Goal: Ask a question: Seek information or help from site administrators or community

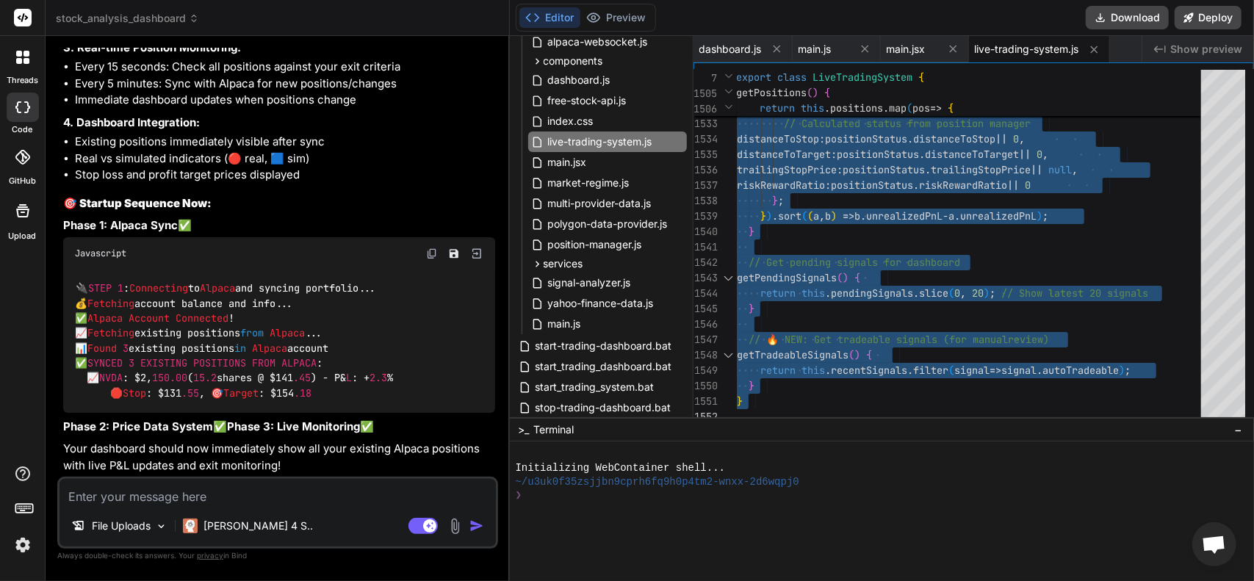
scroll to position [6343, 0]
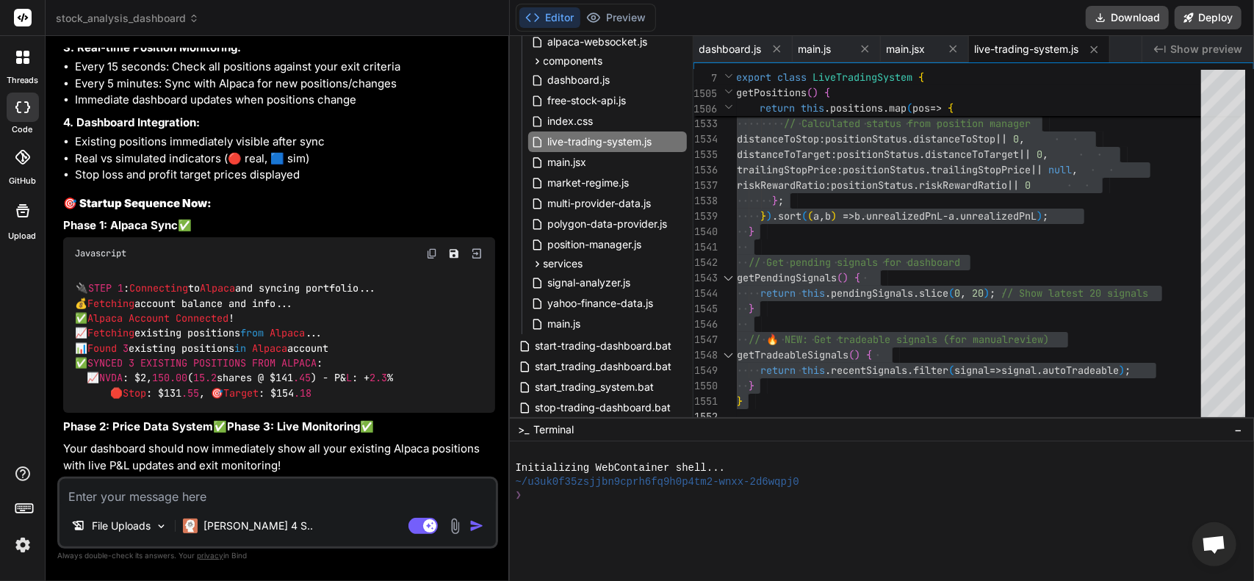
click at [276, 501] on textarea at bounding box center [277, 492] width 436 height 26
type textarea "z"
type textarea "x"
type textarea "zi"
type textarea "x"
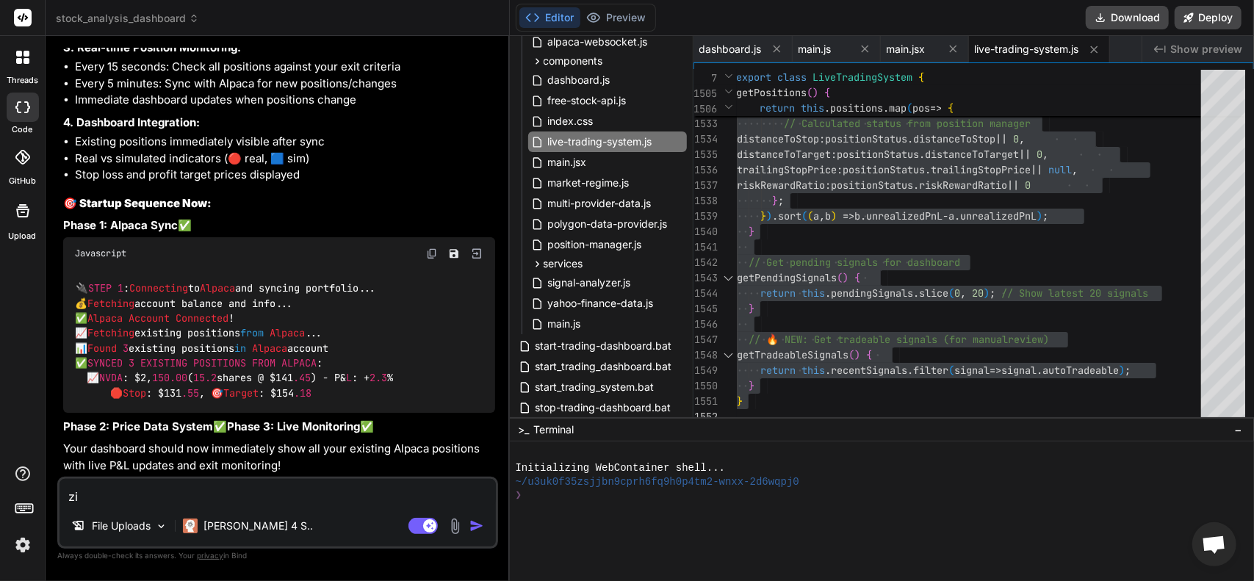
type textarea "z"
type textarea "x"
type textarea "T"
type textarea "x"
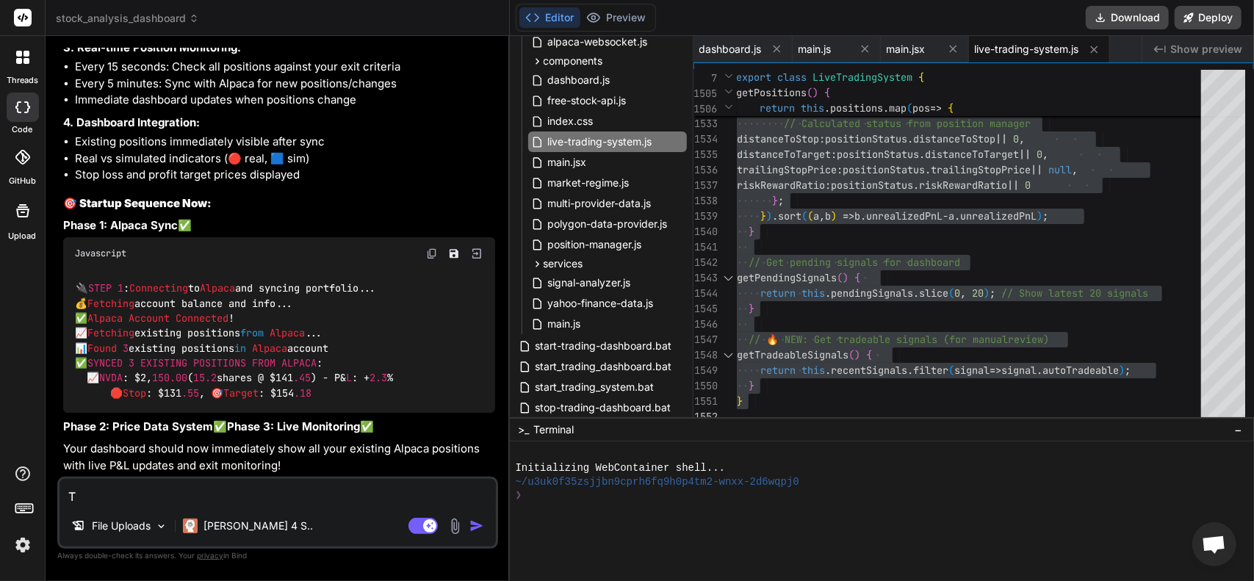
type textarea "Th"
type textarea "x"
type textarea "The"
type textarea "x"
type textarea "The"
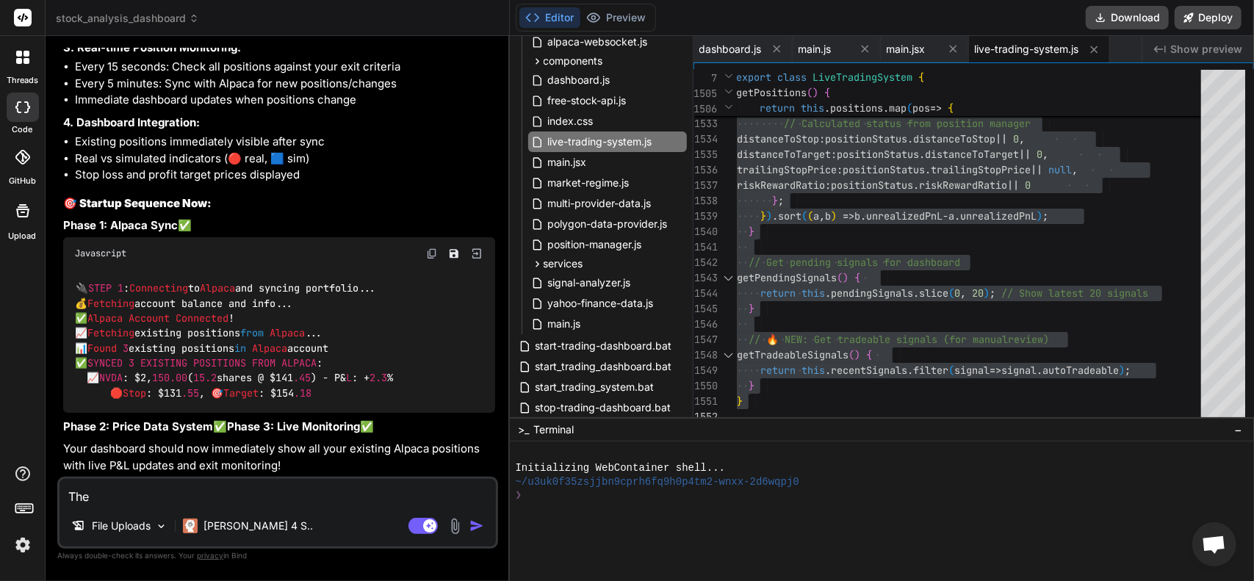
type textarea "x"
type textarea "The b"
type textarea "x"
type textarea "The bo"
type textarea "x"
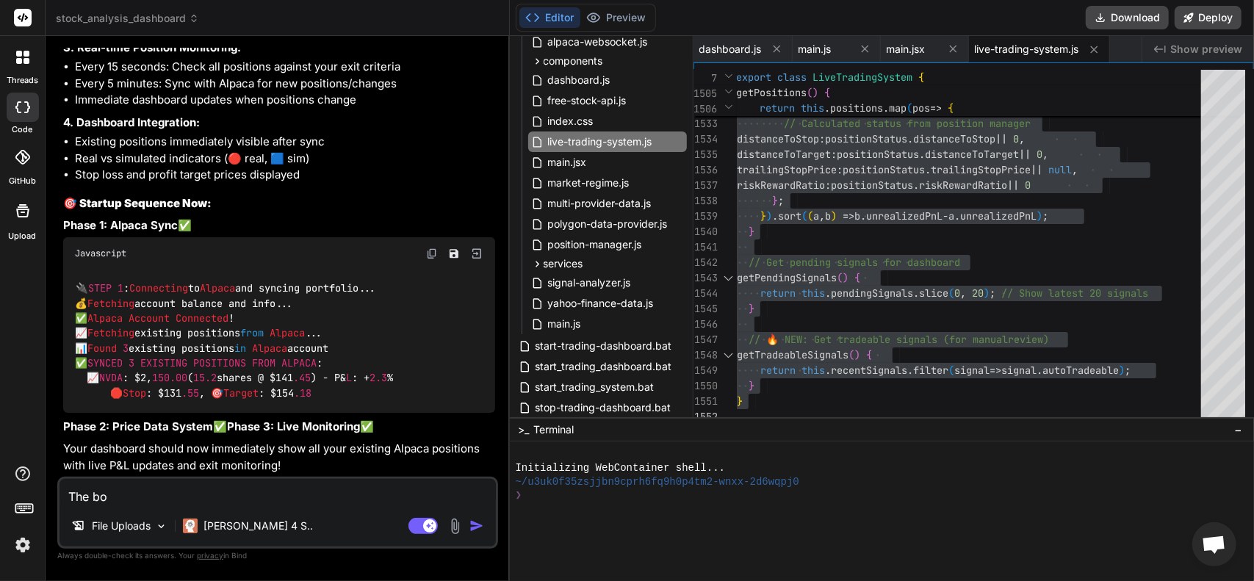
type textarea "The bot"
type textarea "x"
type textarea "The bot"
type textarea "x"
type textarea "The bot i"
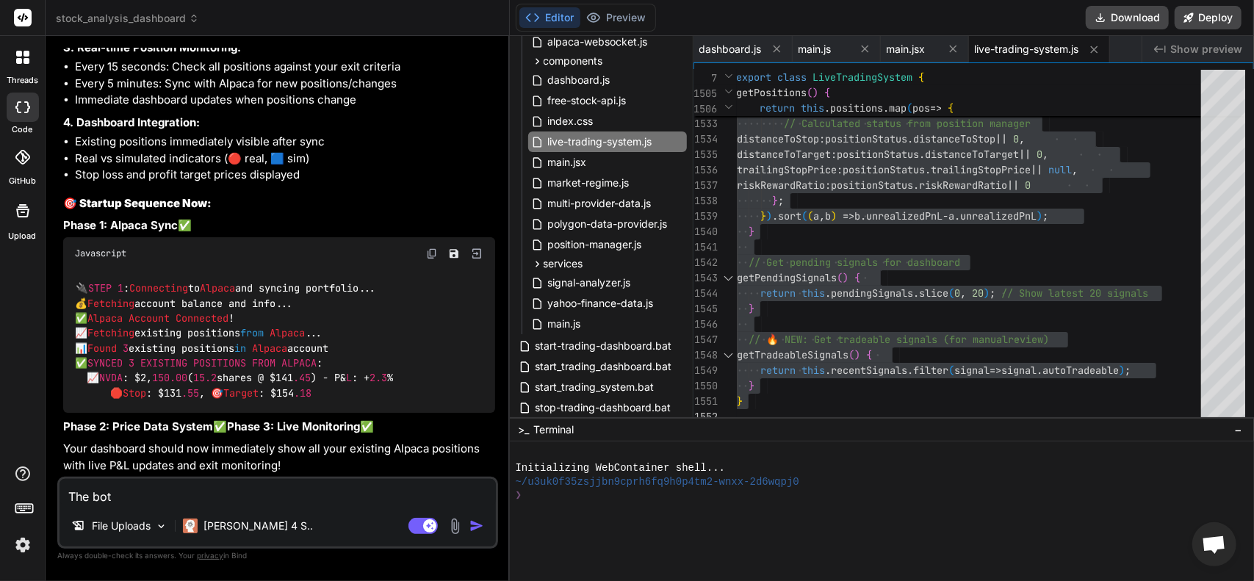
type textarea "x"
type textarea "The bot is"
type textarea "x"
type textarea "The bot is"
type textarea "x"
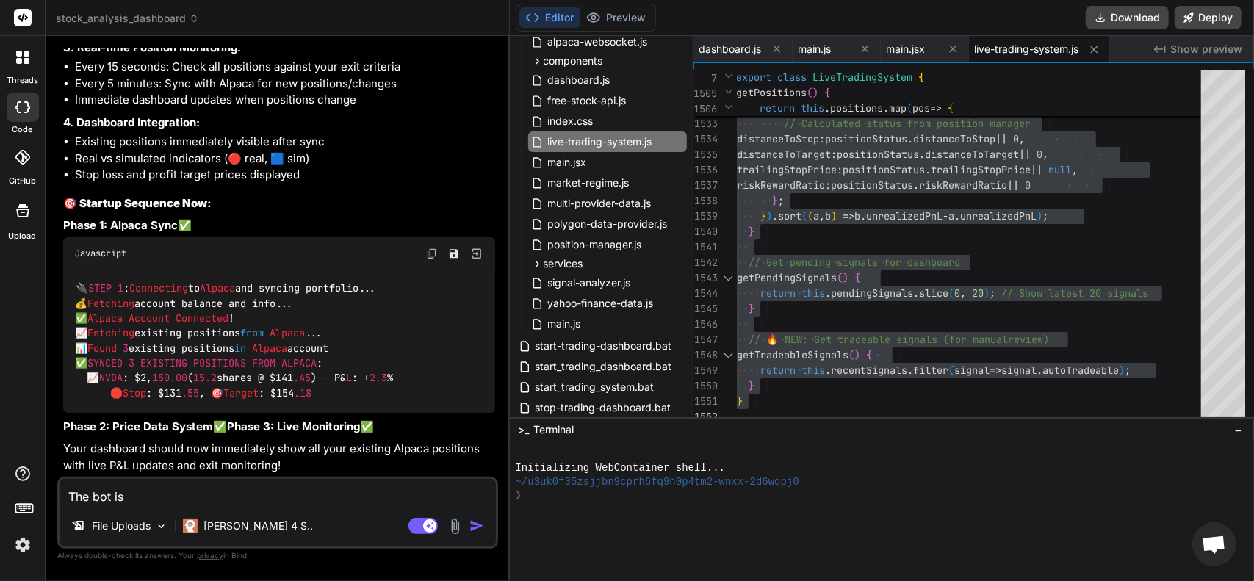
type textarea "The bot is o"
type textarea "x"
type textarea "The bot is ob"
type textarea "x"
type textarea "The bot is obv"
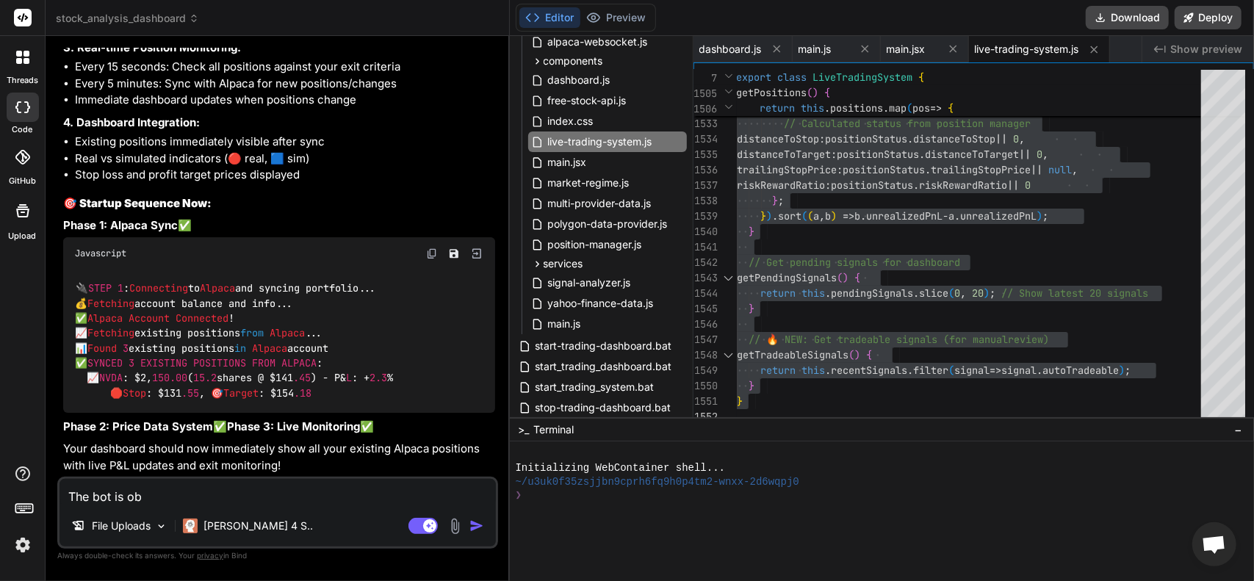
type textarea "x"
type textarea "The bot is obvi"
type textarea "x"
type textarea "The bot is obvii"
type textarea "x"
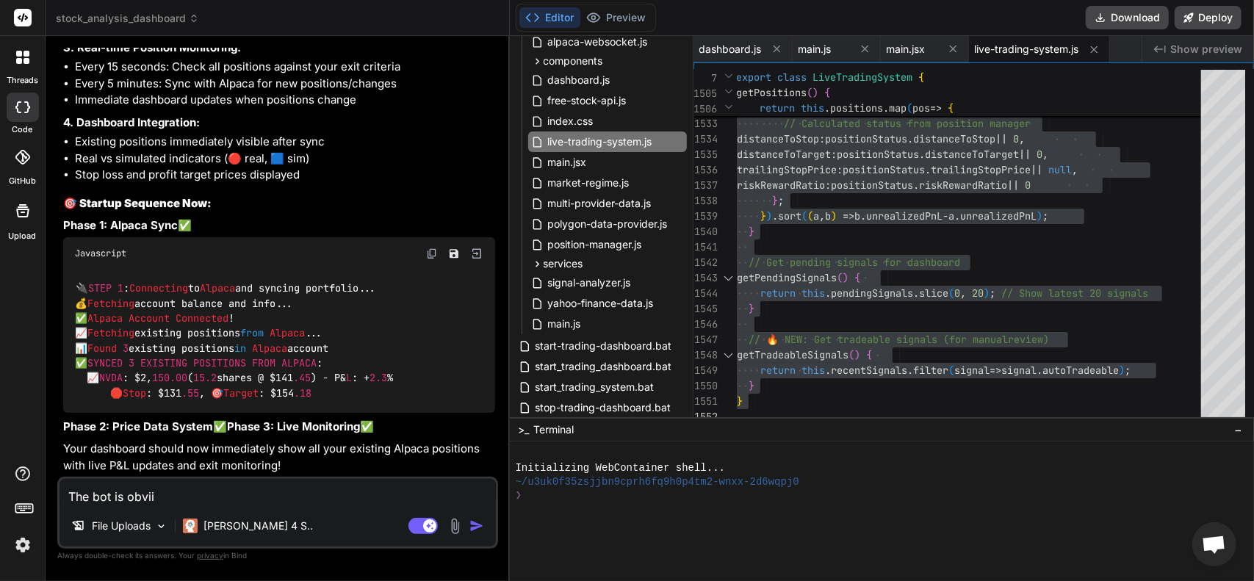
type textarea "The bot is obviio"
type textarea "x"
type textarea "The bot is obviiou"
type textarea "x"
type textarea "The bot is obviious"
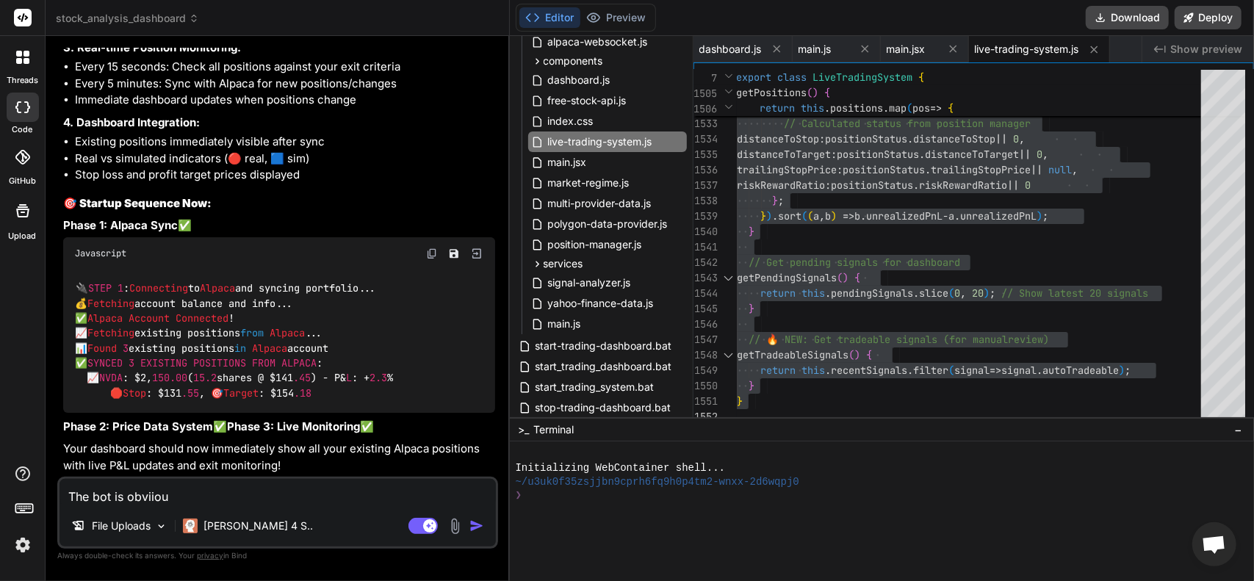
type textarea "x"
type textarea "The bot is obviiou"
type textarea "x"
type textarea "The bot is obviio"
type textarea "x"
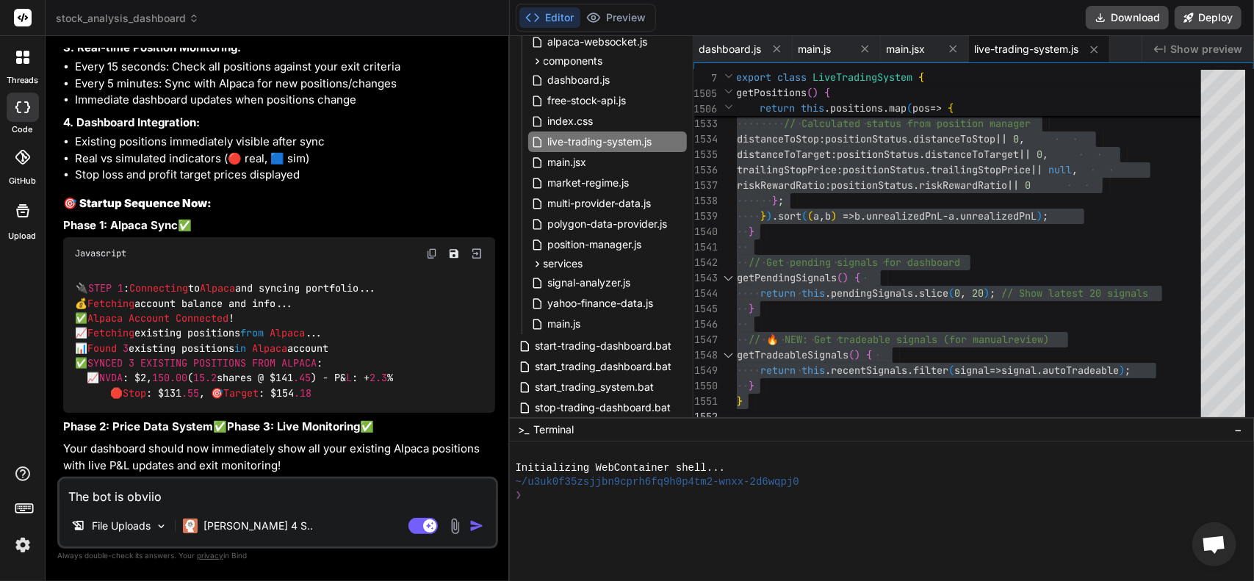
type textarea "The bot is obvii"
type textarea "x"
type textarea "The bot is obvi"
type textarea "x"
type textarea "The bot is obvio"
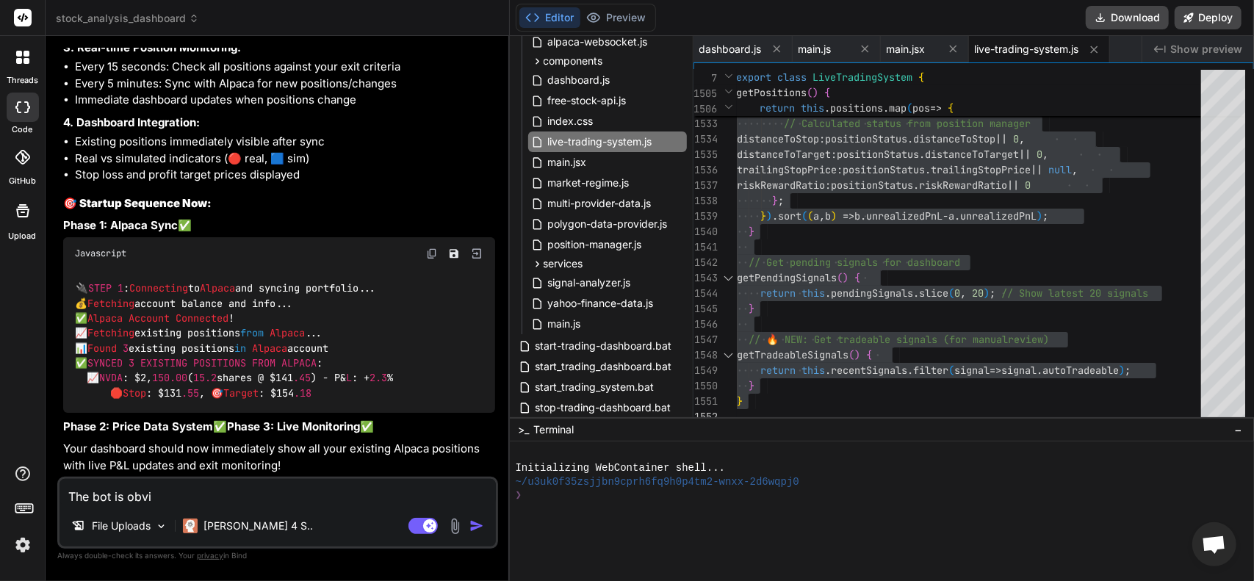
type textarea "x"
type textarea "The bot is obvios"
type textarea "x"
type textarea "The bot is obviosu"
type textarea "x"
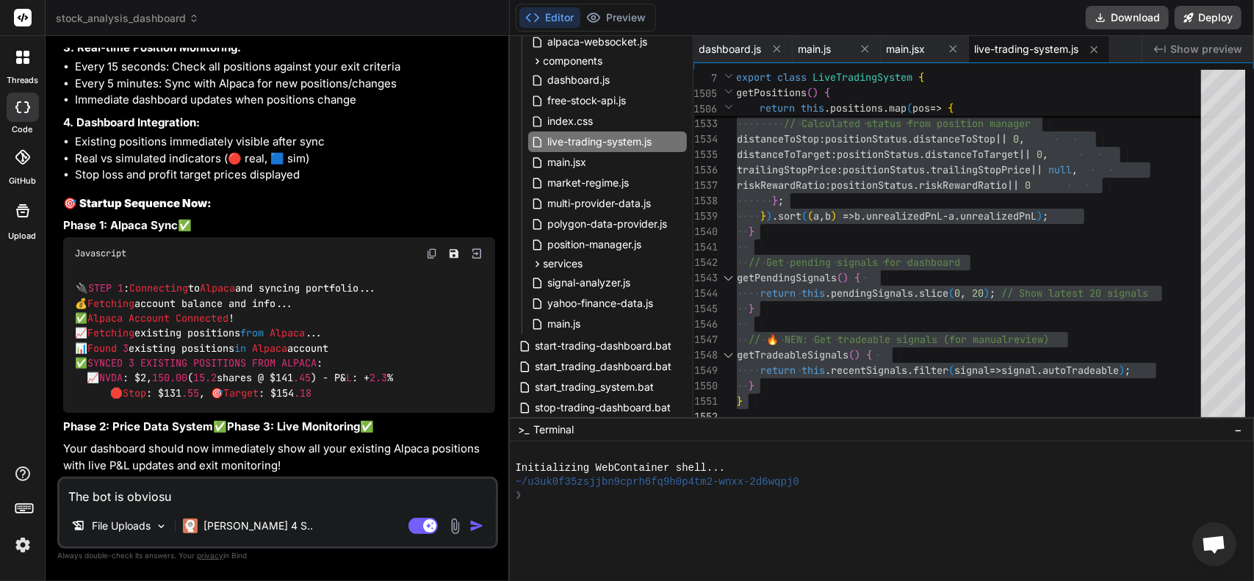
type textarea "The bot is obviosul"
type textarea "x"
type textarea "The bot is obviosu"
type textarea "x"
type textarea "The bot is obvios"
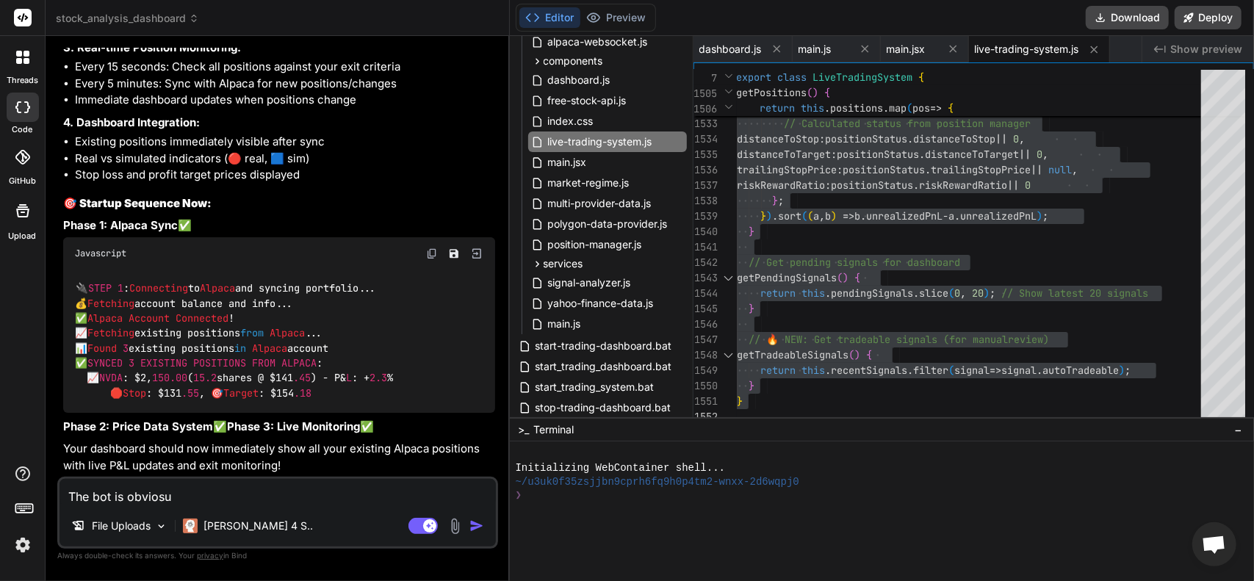
type textarea "x"
type textarea "The bot is obvio"
type textarea "x"
type textarea "The bot is obviou"
type textarea "x"
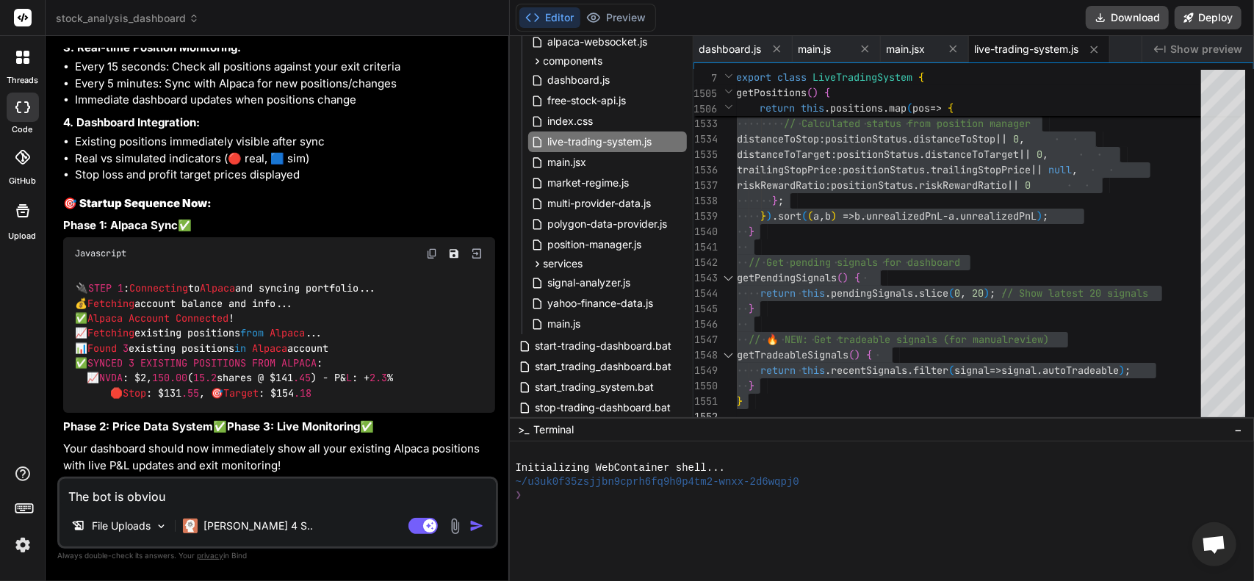
type textarea "The bot is obvious"
type textarea "x"
type textarea "The bot is obviousl"
type textarea "x"
type textarea "The bot is obviously"
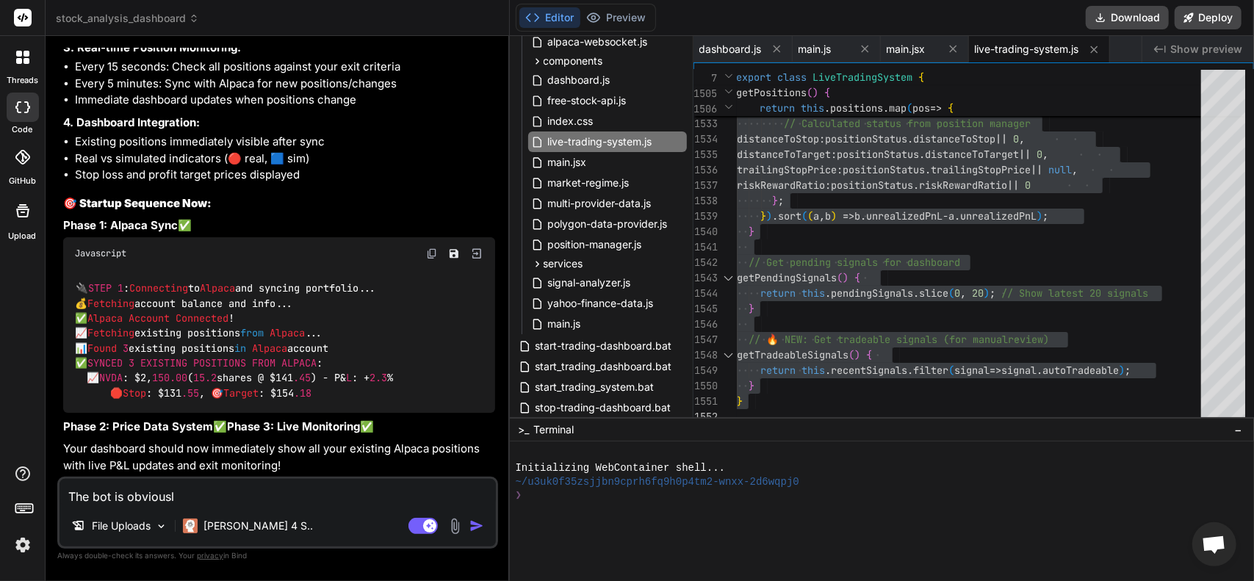
type textarea "x"
type textarea "The bot is obviously"
type textarea "x"
type textarea "The bot is obviously g"
type textarea "x"
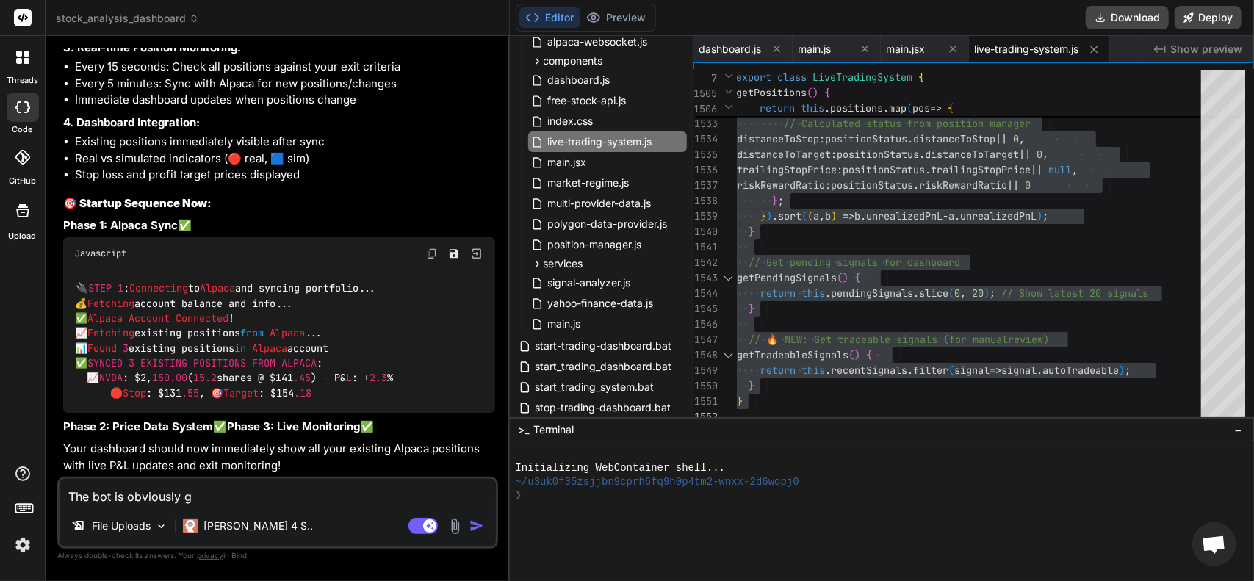
type textarea "The bot is obviously gr"
type textarea "x"
type textarea "The bot is obviously gra"
type textarea "x"
type textarea "The bot is obviously grab"
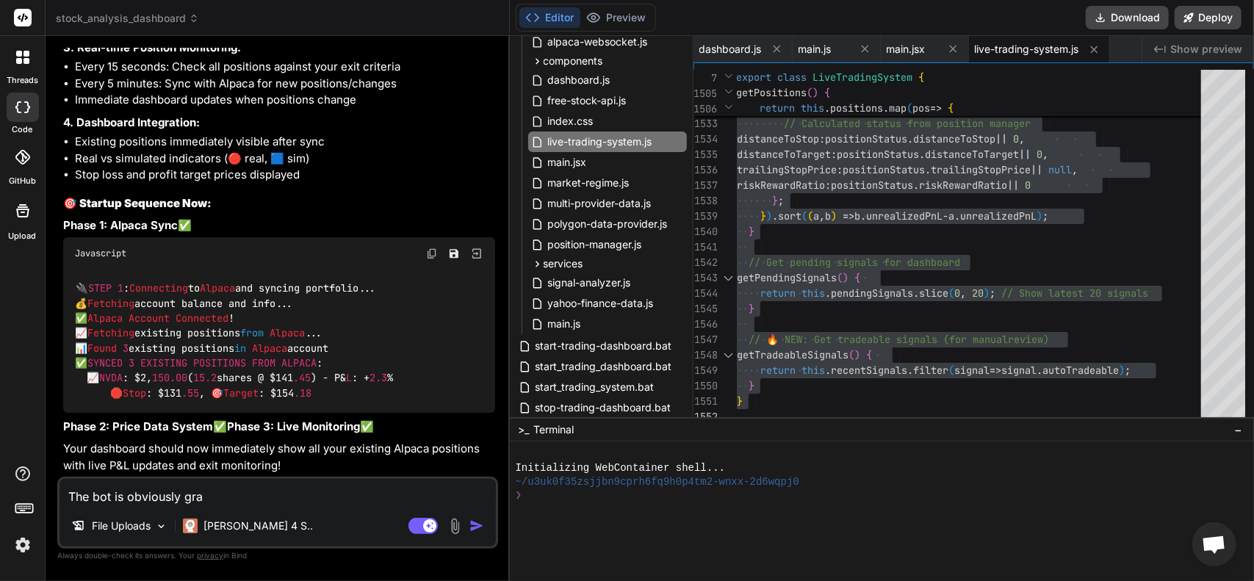
type textarea "x"
type textarea "The bot is obviously [PERSON_NAME]"
type textarea "x"
type textarea "The bot is obviously grabbi"
type textarea "x"
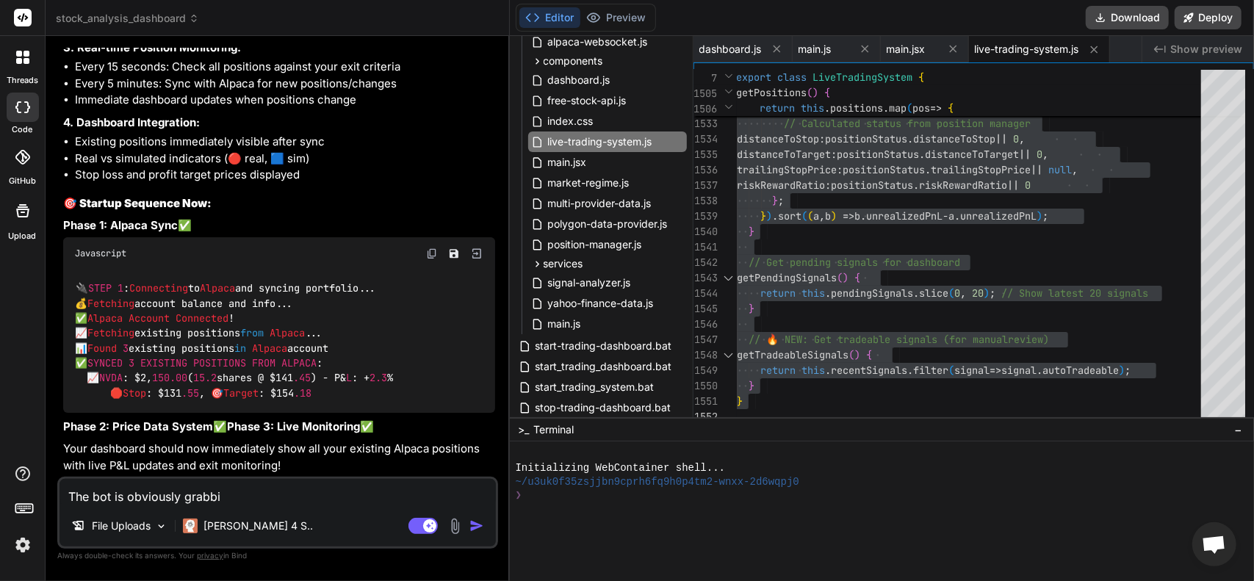
type textarea "The bot is obviously grabbin"
type textarea "x"
type textarea "The bot is obviously grabbing"
type textarea "x"
type textarea "The bot is obviously grabbing"
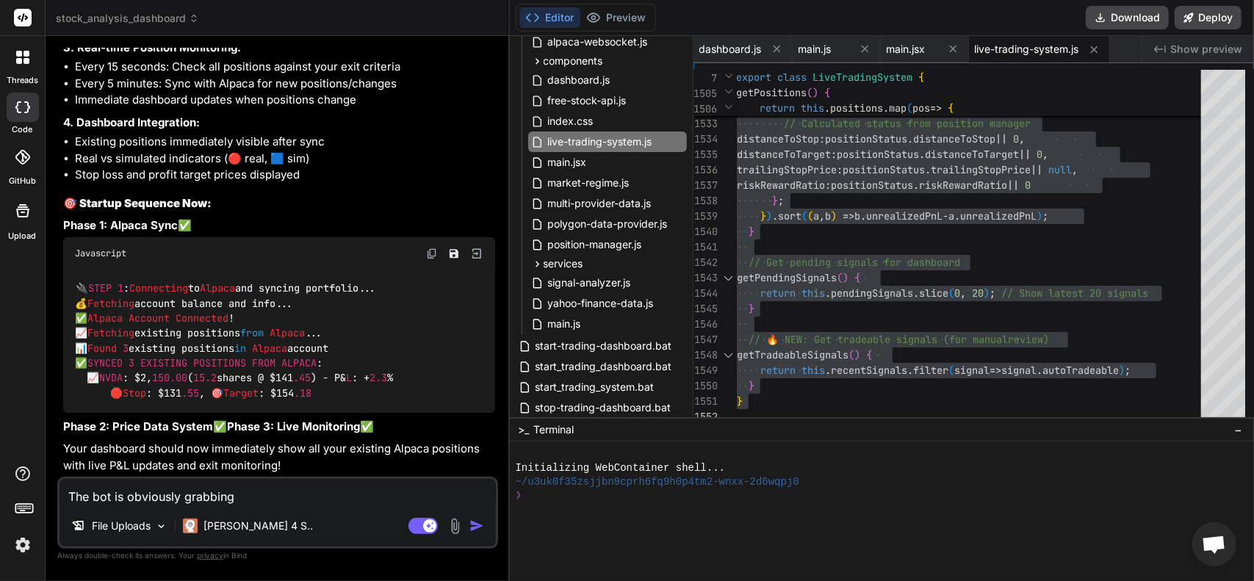
type textarea "x"
type textarea "The bot is obviously grabbing t"
type textarea "x"
type textarea "The bot is obviously grabbing th"
type textarea "x"
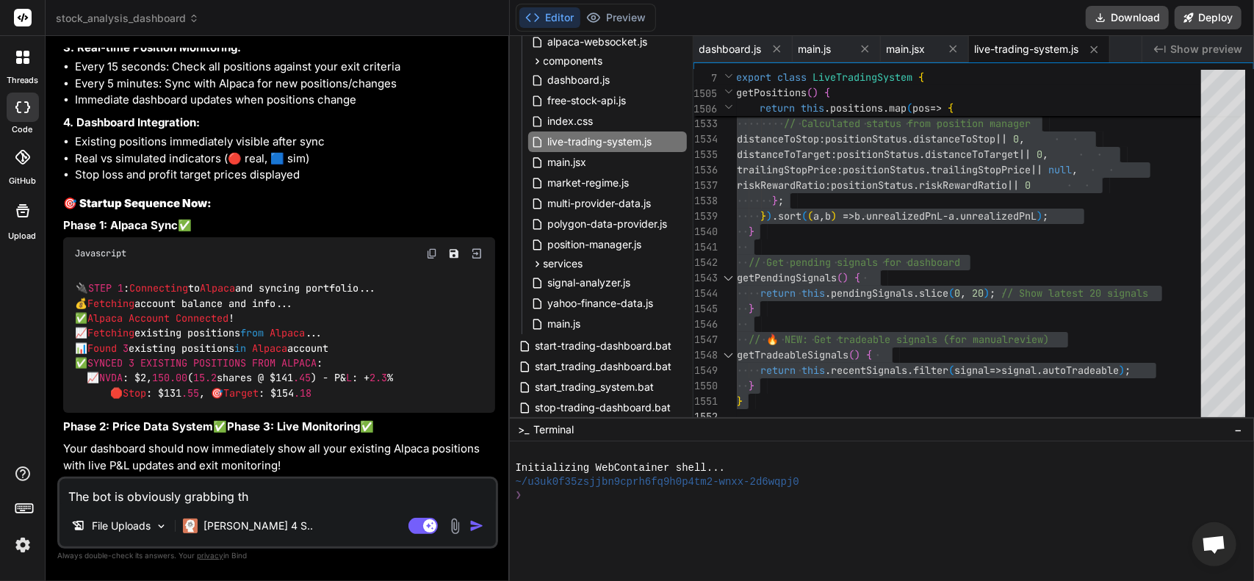
type textarea "The bot is obviously grabbing the"
type textarea "x"
type textarea "The bot is obviously grabbing the"
type textarea "x"
type textarea "The bot is obviously grabbing the a"
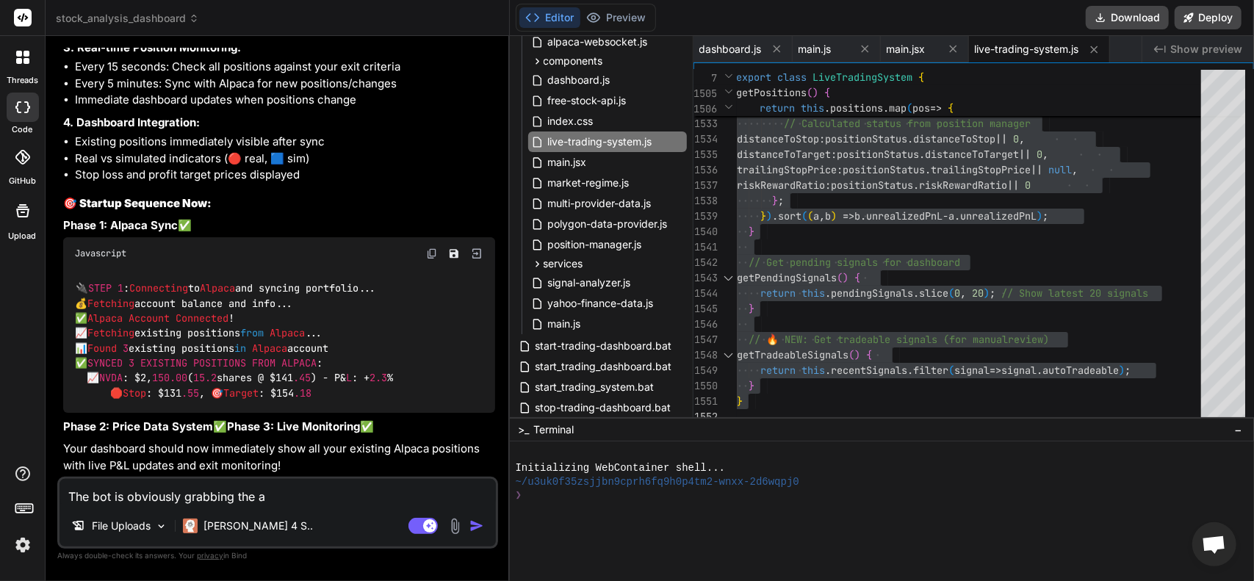
type textarea "x"
type textarea "The bot is obviously grabbing the ac"
type textarea "x"
type textarea "The bot is obviously grabbing the acc"
type textarea "x"
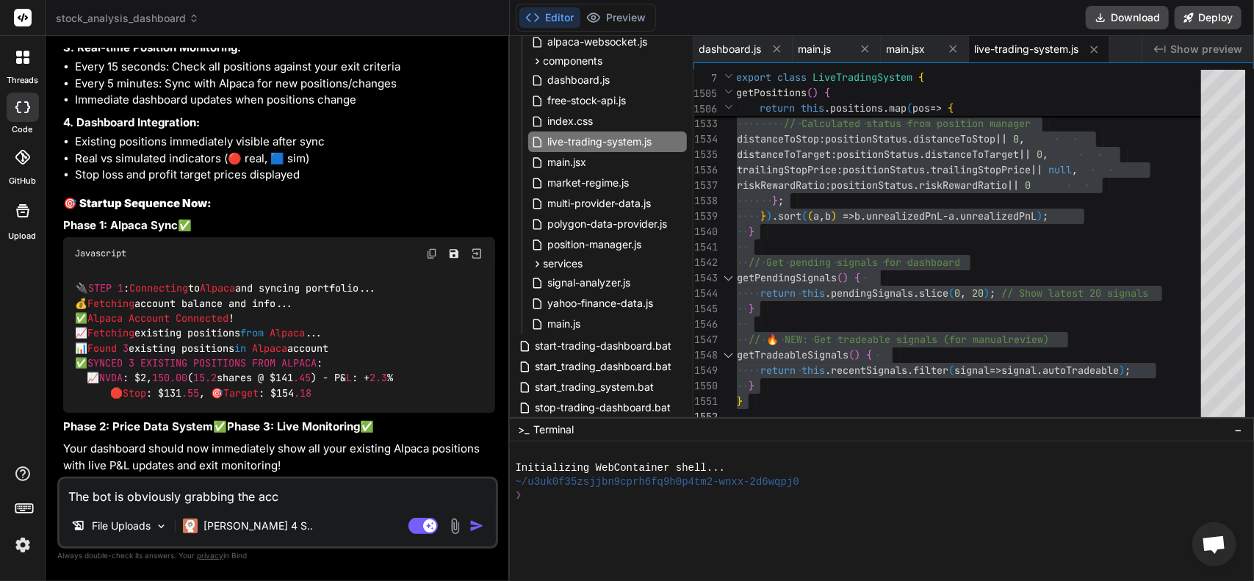
type textarea "The bot is obviously grabbing the acco"
type textarea "x"
type textarea "The bot is obviously grabbing the accou"
type textarea "x"
type textarea "The bot is obviously grabbing the accoun"
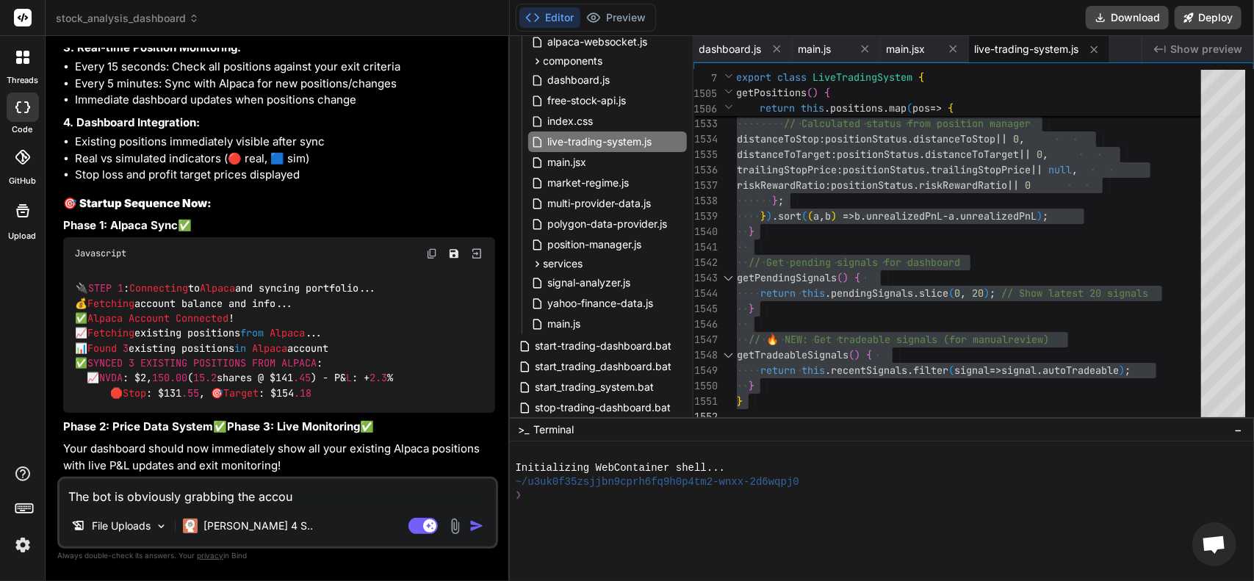
type textarea "x"
type textarea "The bot is obviously grabbing the account"
type textarea "x"
type textarea "The bot is obviously grabbing the account"
type textarea "x"
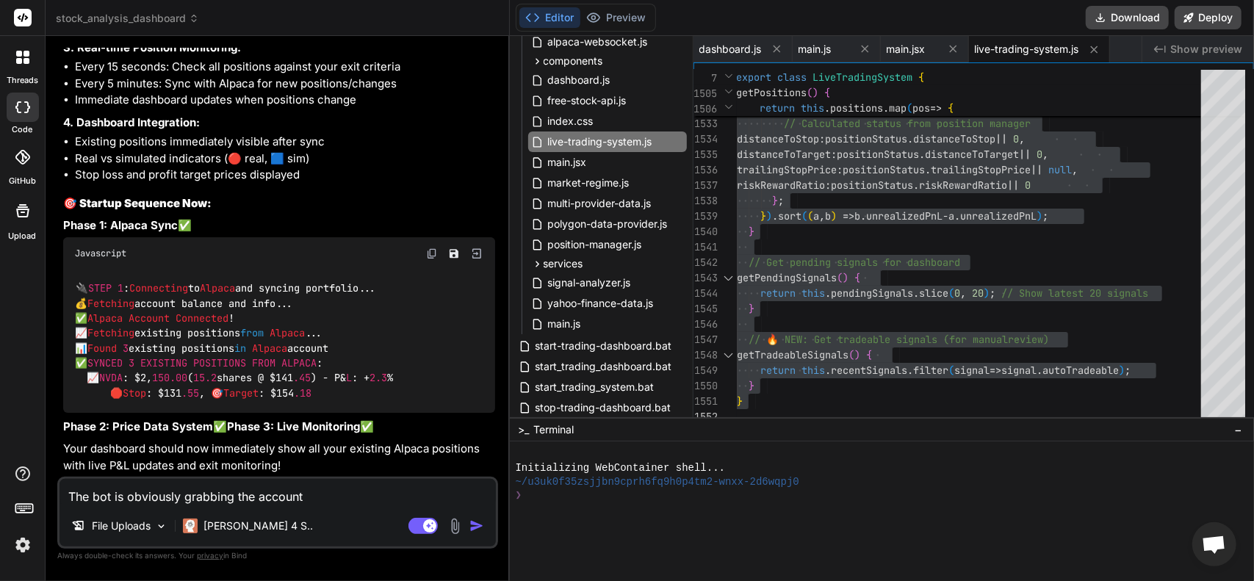
type textarea "The bot is obviously grabbing the account i"
type textarea "x"
type textarea "The bot is obviously grabbing the account in"
type textarea "x"
type textarea "The bot is obviously grabbing the account inf"
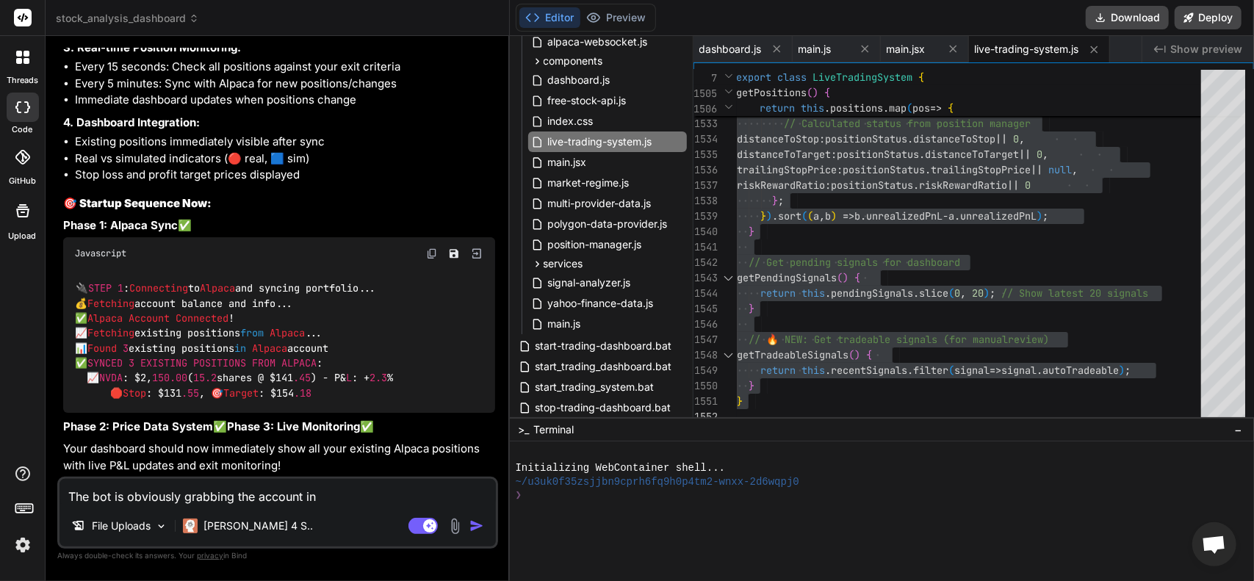
type textarea "x"
type textarea "The bot is obviously grabbing the account info"
type textarea "x"
type textarea "The bot is obviously grabbing the account info"
type textarea "x"
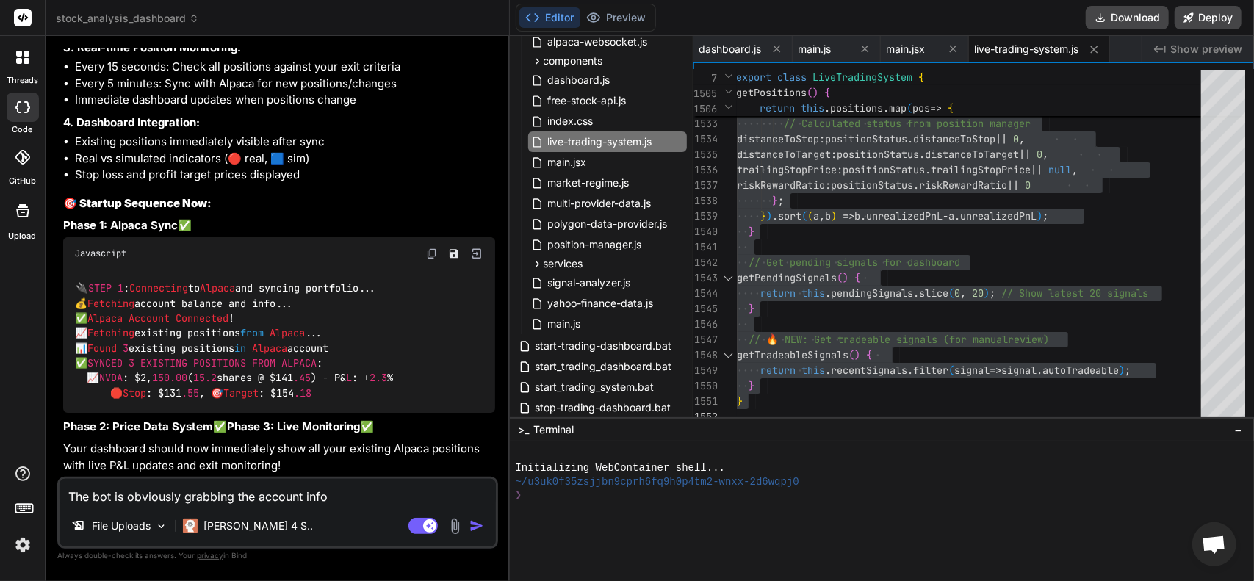
type textarea "The bot is obviously grabbing the account info u"
type textarea "x"
type textarea "The bot is obviously grabbing the account info"
type textarea "x"
type textarea "The bot is obviously grabbing the account info b"
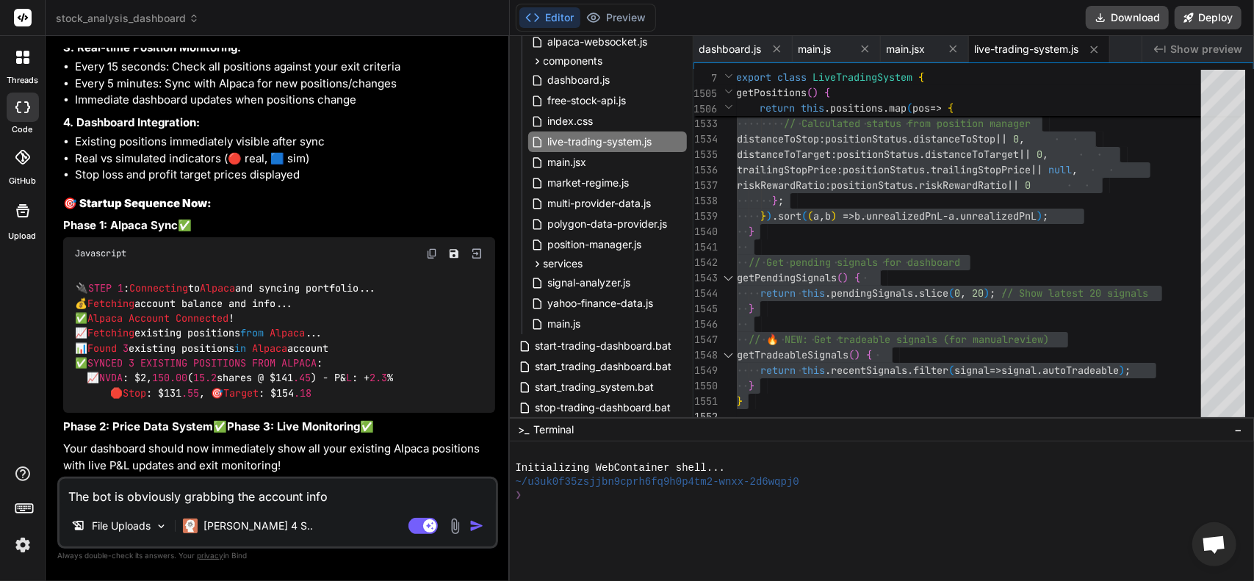
type textarea "x"
type textarea "The bot is obviously grabbing the account info bu"
type textarea "x"
type textarea "The bot is obviously grabbing the account info but"
type textarea "x"
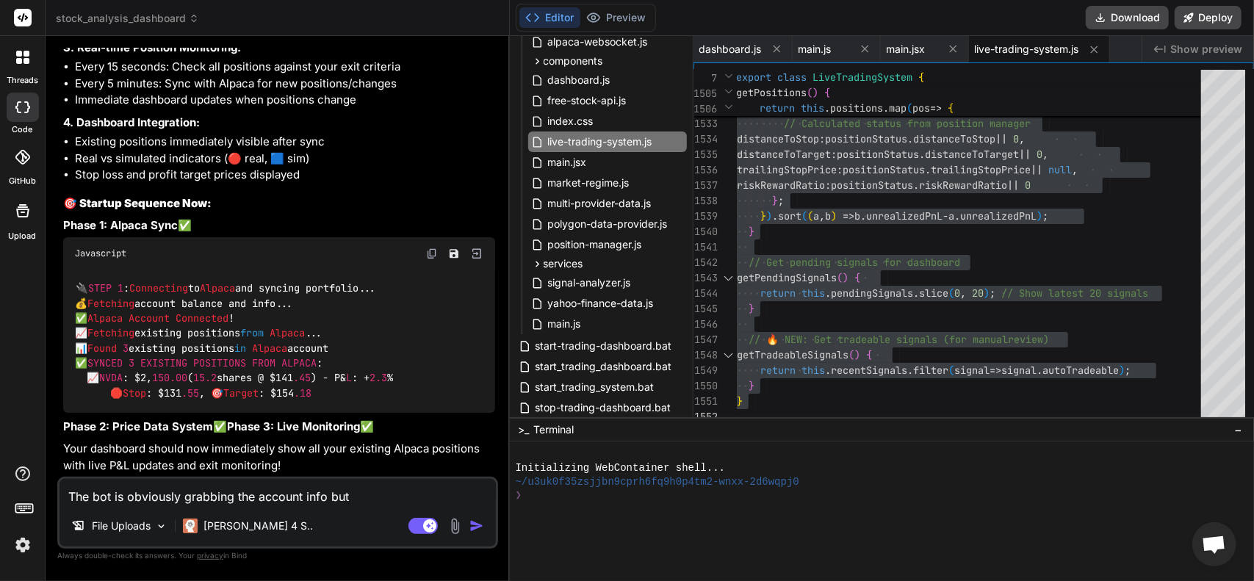
type textarea "The bot is obviously grabbing the account info but"
type textarea "x"
type textarea "The bot is obviously grabbing the account info but i"
type textarea "x"
type textarea "The bot is obviously grabbing the account info but it"
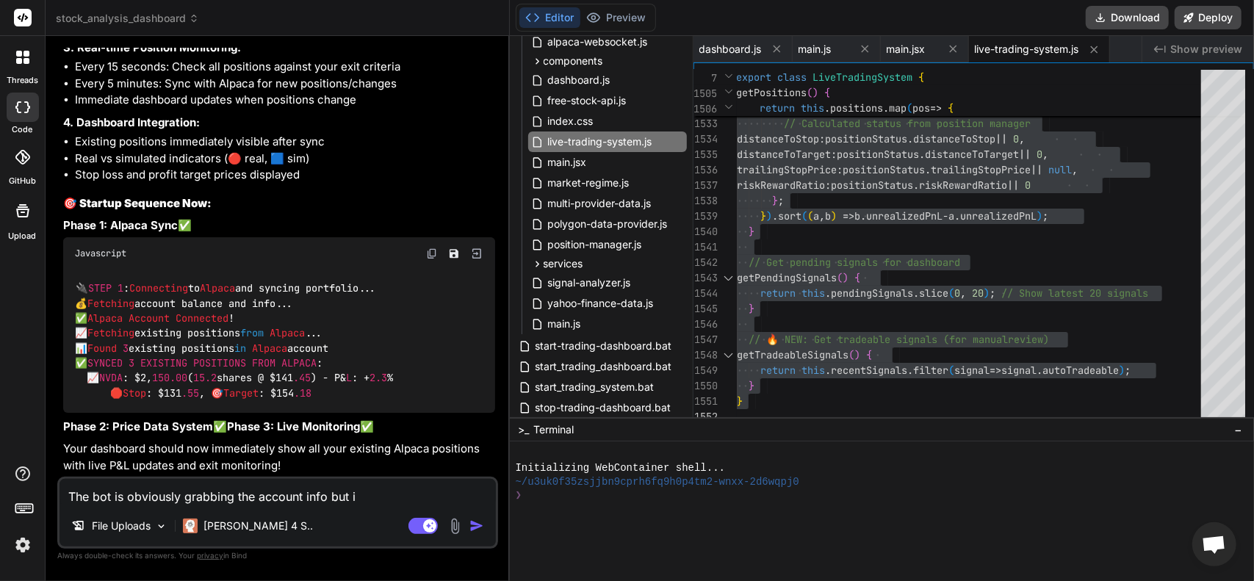
type textarea "x"
type textarea "The bot is obviously grabbing the account info but it"
type textarea "x"
type textarea "The bot is obviously grabbing the account info but it i"
type textarea "x"
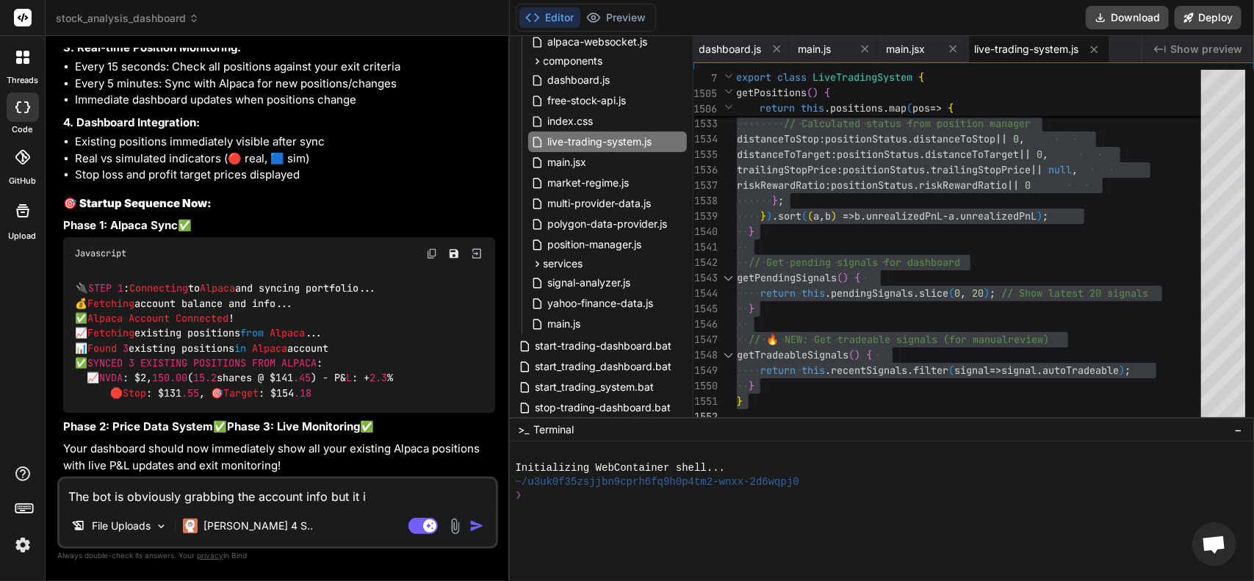
type textarea "The bot is obviously grabbing the account info but it is"
type textarea "x"
type textarea "The bot is obviously grabbing the account info but it is"
type textarea "x"
type textarea "The bot is obviously grabbing the account info but it is n"
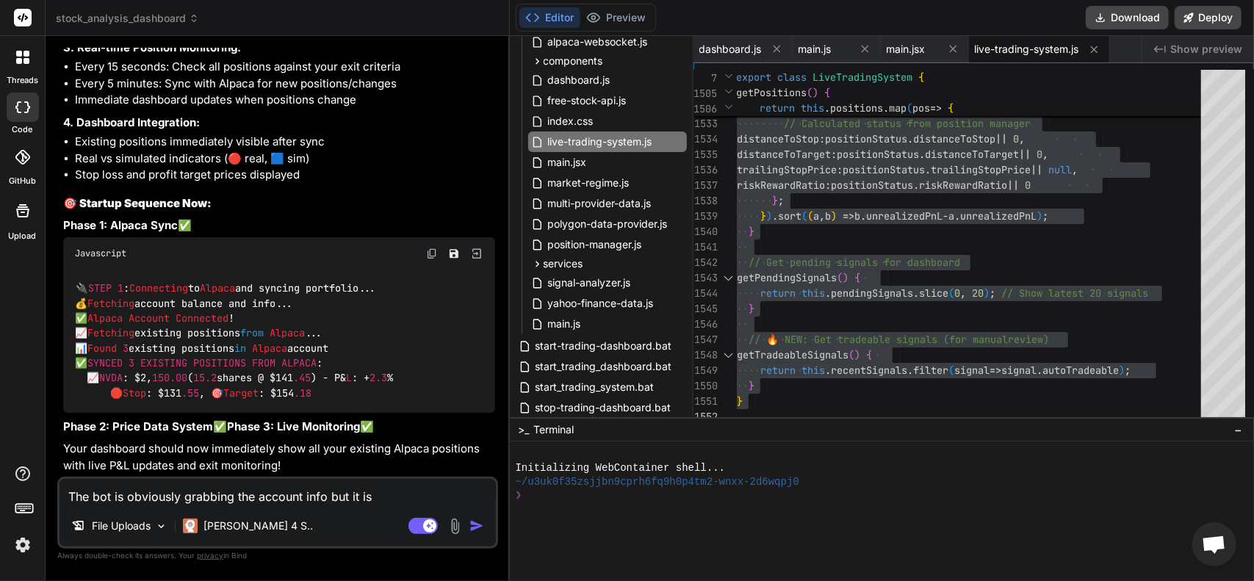
type textarea "x"
type textarea "The bot is obviously grabbing the account info but it is no"
type textarea "x"
type textarea "The bot is obviously grabbing the account info but it is not"
type textarea "x"
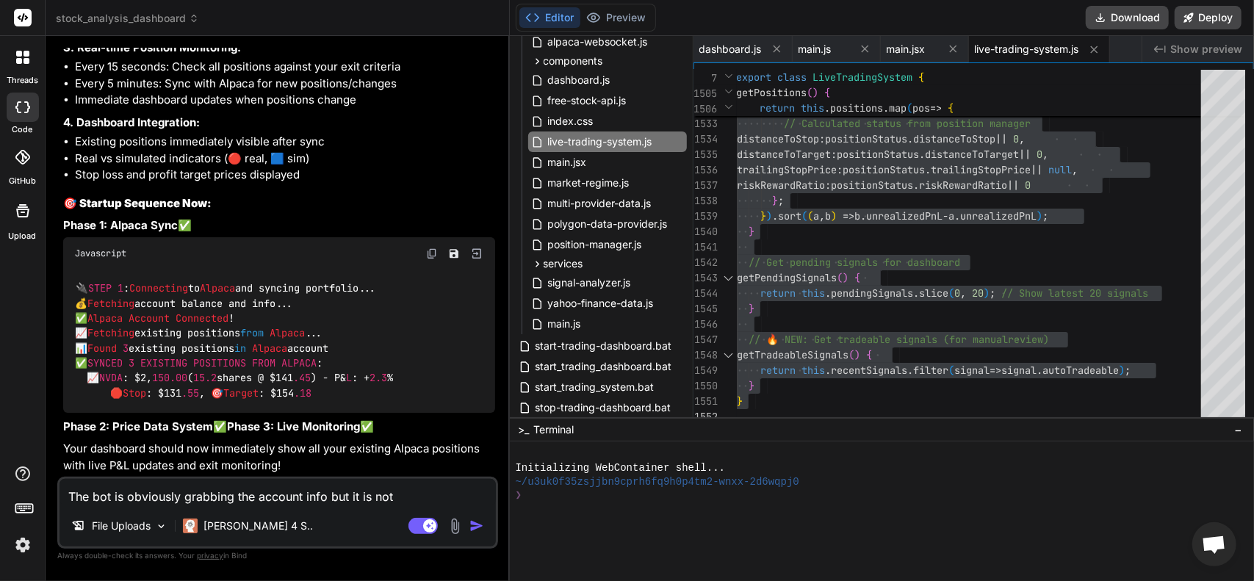
type textarea "The bot is obviously grabbing the account info but it is not"
type textarea "x"
type textarea "The bot is obviously grabbing the account info but it is not g"
type textarea "x"
type textarea "The bot is obviously grabbing the account info but it is not gr"
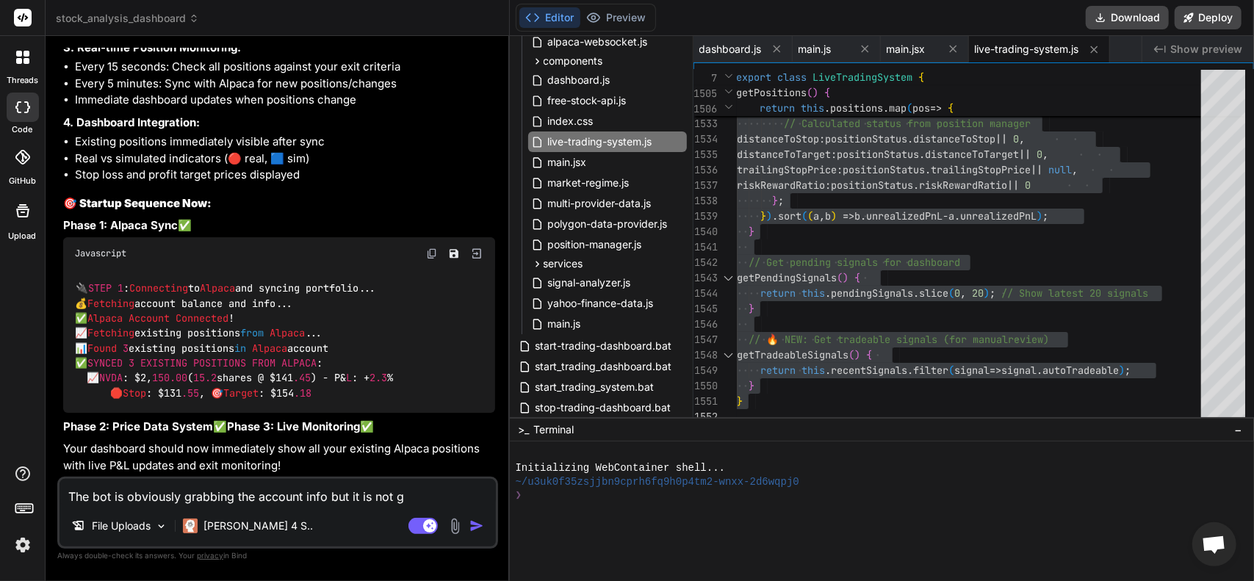
type textarea "x"
type textarea "The bot is obviously grabbing the account info but it is not gra"
type textarea "x"
type textarea "The bot is obviously grabbing the account info but it is not grab"
type textarea "x"
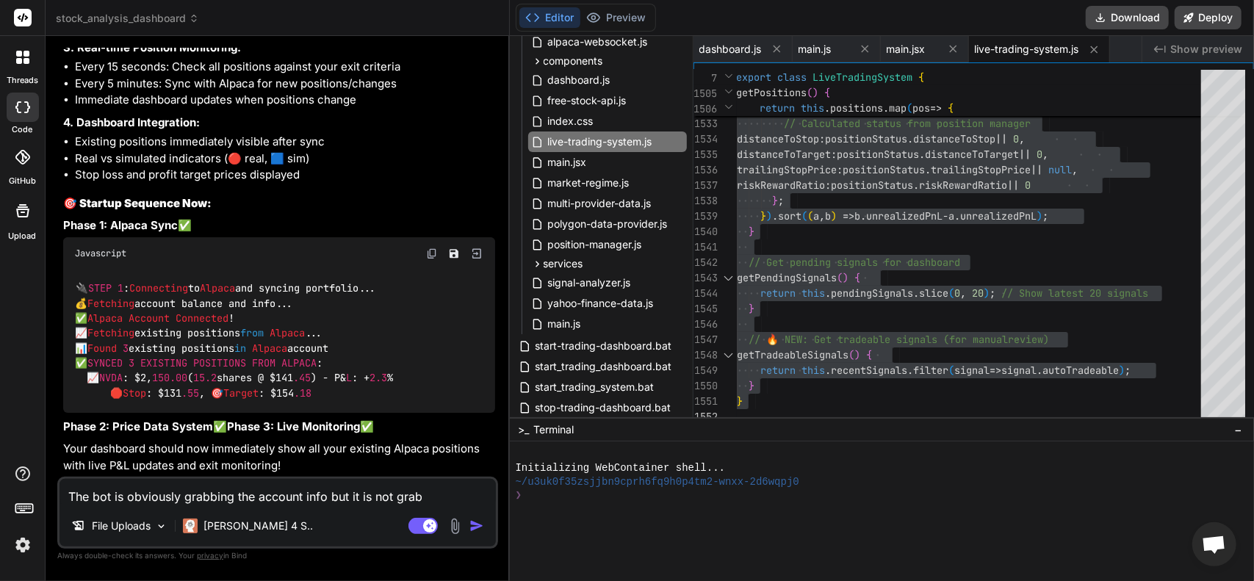
type textarea "The bot is obviously grabbing the account info but it is not [PERSON_NAME]"
type textarea "x"
type textarea "The bot is obviously grabbing the account info but it is not grabbi"
type textarea "x"
type textarea "The bot is obviously grabbing the account info but it is not grabbin"
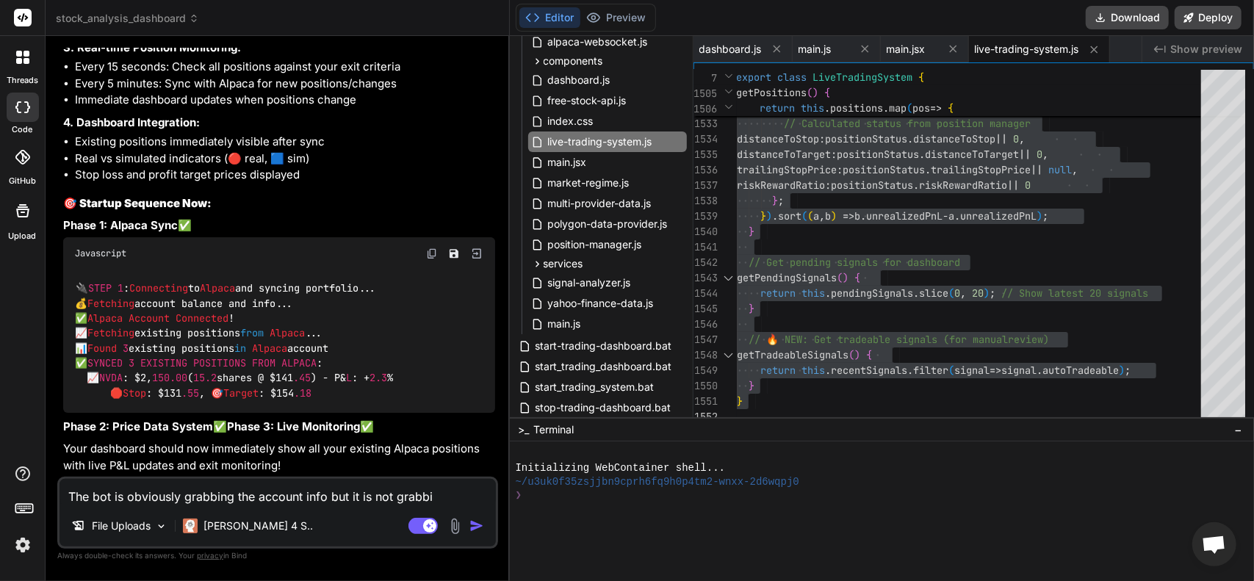
type textarea "x"
type textarea "The bot is obviously grabbing the account info but it is not grabbing"
type textarea "x"
type textarea "The bot is obviously grabbing the account info but it is not grabbing"
type textarea "x"
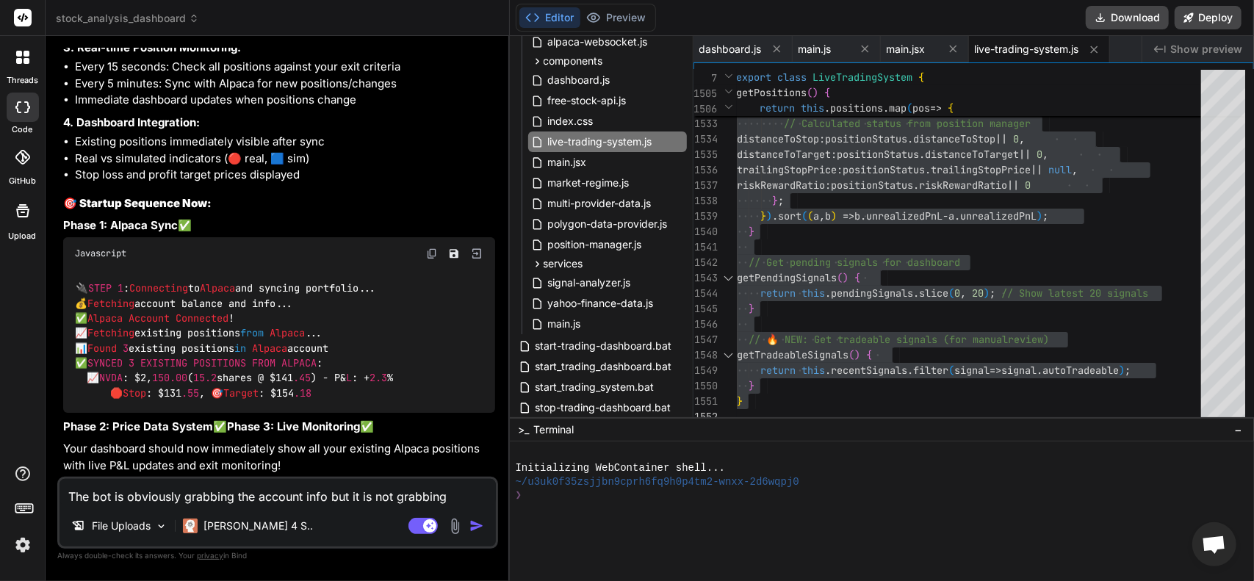
type textarea "The bot is obviously grabbing the account info but it is not grabbing t"
type textarea "x"
type textarea "The bot is obviously grabbing the account info but it is not grabbing th"
type textarea "x"
type textarea "The bot is obviously grabbing the account info but it is not grabbing the"
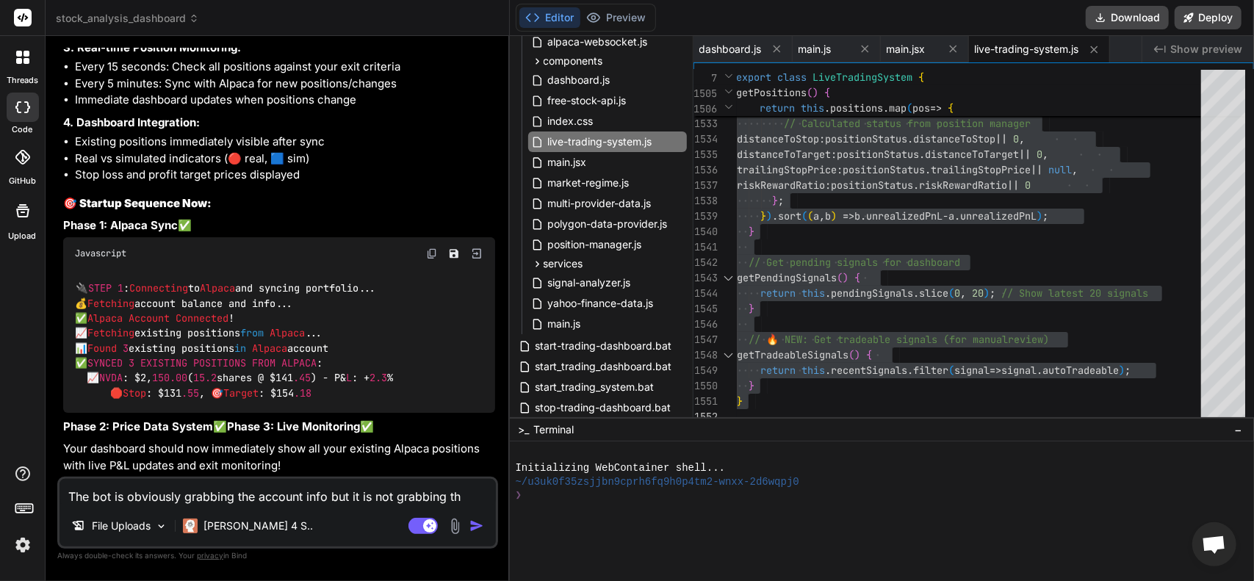
type textarea "x"
type textarea "The bot is obviously grabbing the account info but it is not grabbing the"
type textarea "x"
type textarea "The bot is obviously grabbing the account info but it is not grabbing the p"
type textarea "x"
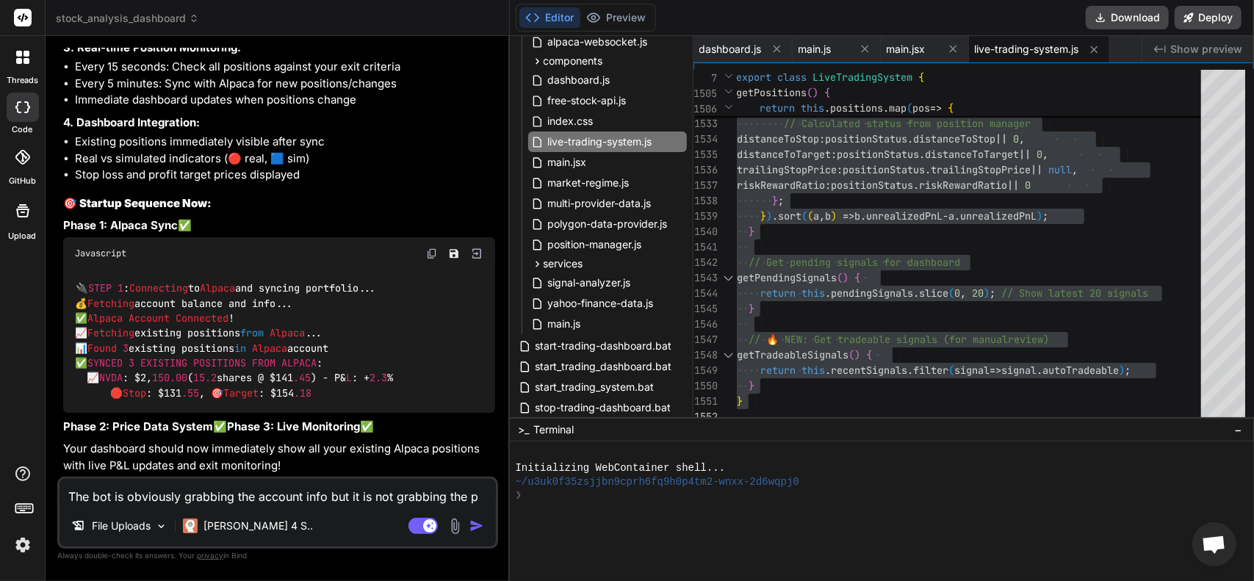
type textarea "The bot is obviously grabbing the account info but it is not grabbing the po"
type textarea "x"
type textarea "The bot is obviously grabbing the account info but it is not grabbing the pos"
type textarea "x"
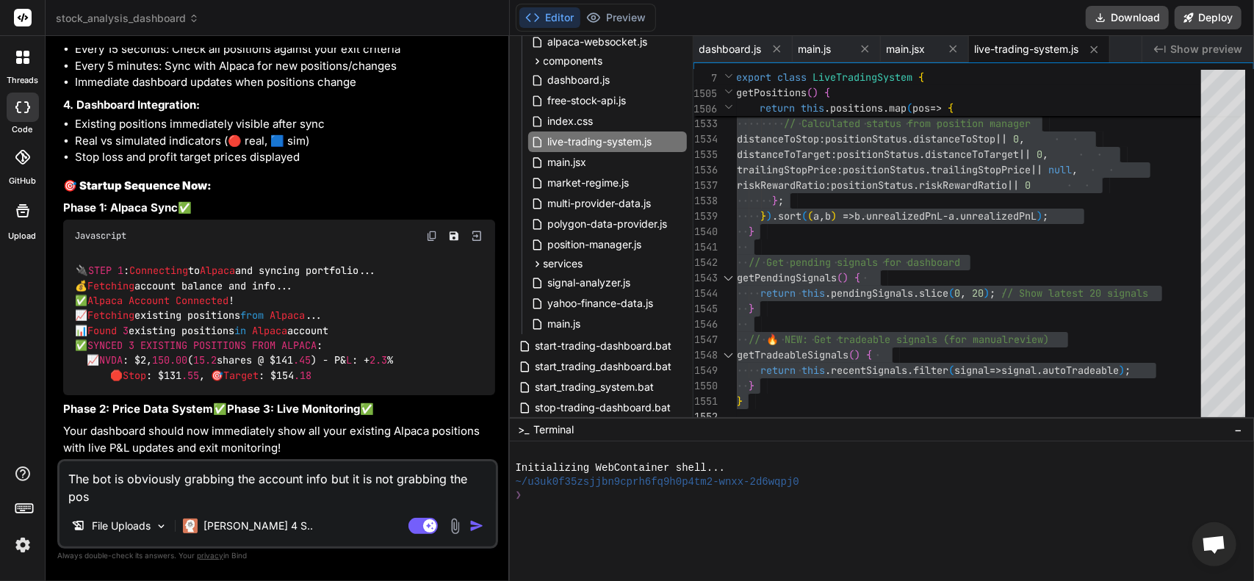
type textarea "The bot is obviously grabbing the account info but it is not grabbing the posi"
type textarea "x"
type textarea "The bot is obviously grabbing the account info but it is not grabbing the posit"
type textarea "x"
type textarea "The bot is obviously grabbing the account info but it is not grabbing the positi"
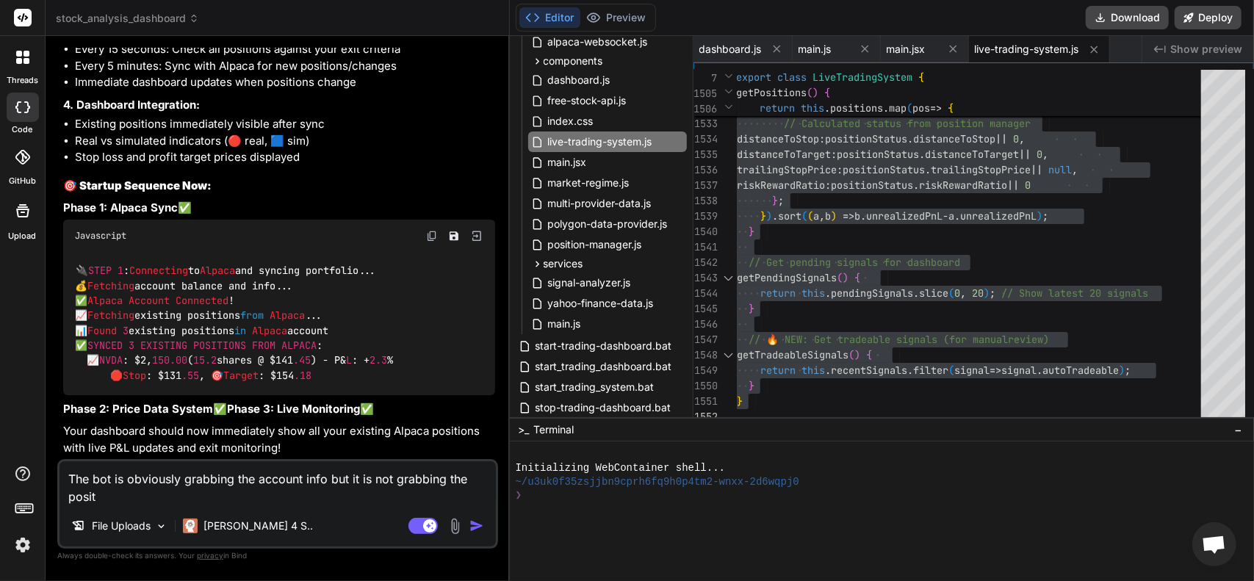
type textarea "x"
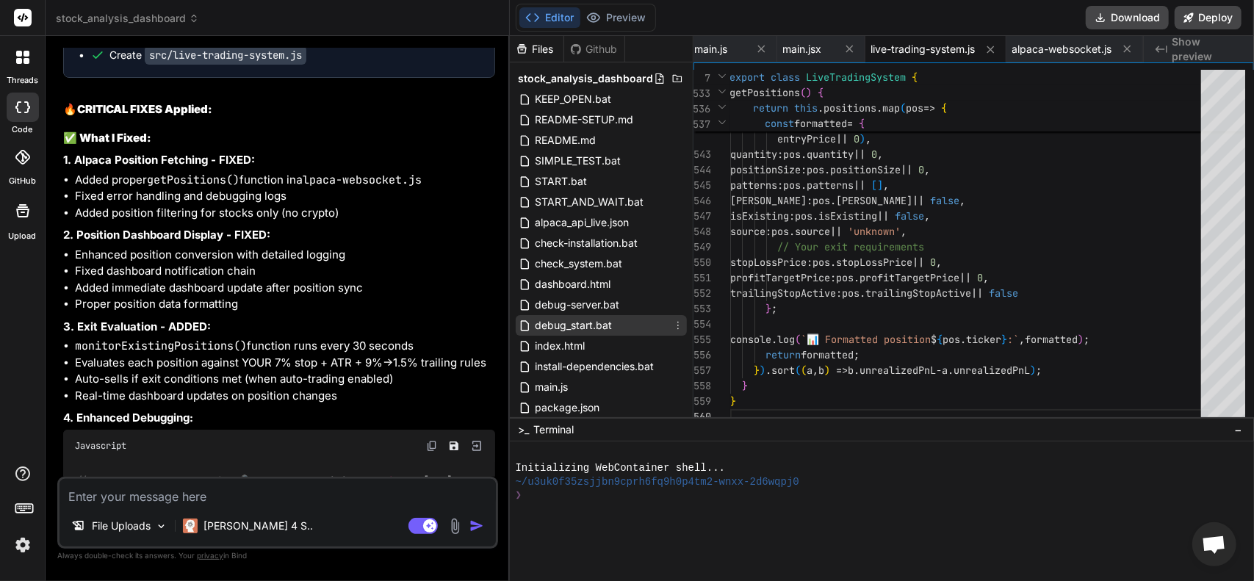
scroll to position [294, 0]
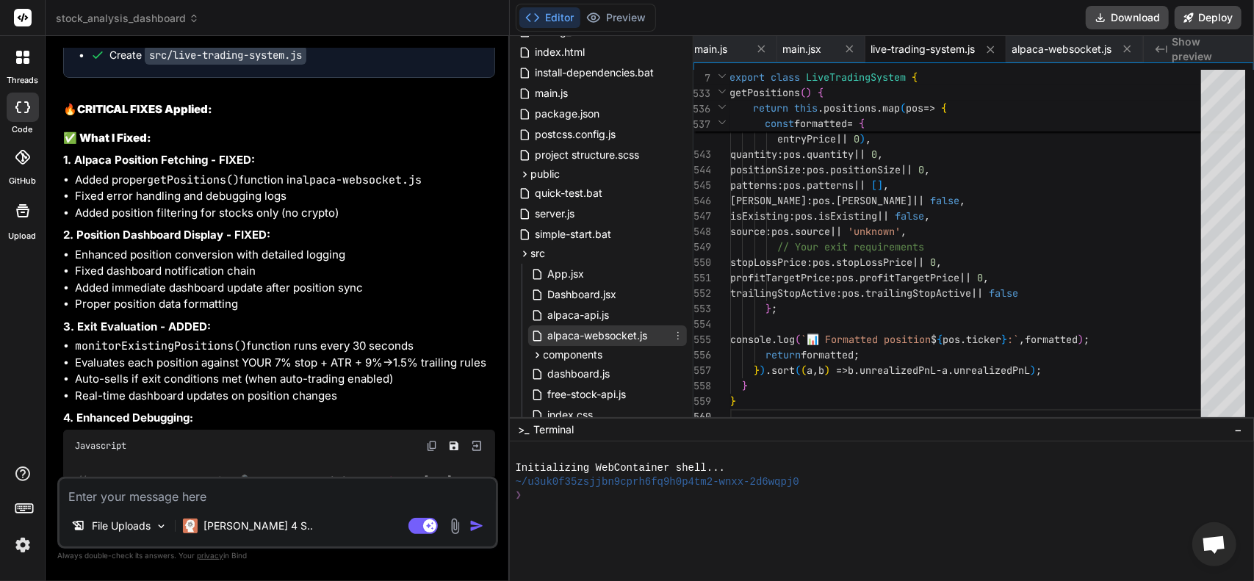
click at [604, 328] on span "alpaca-websocket.js" at bounding box center [597, 336] width 103 height 18
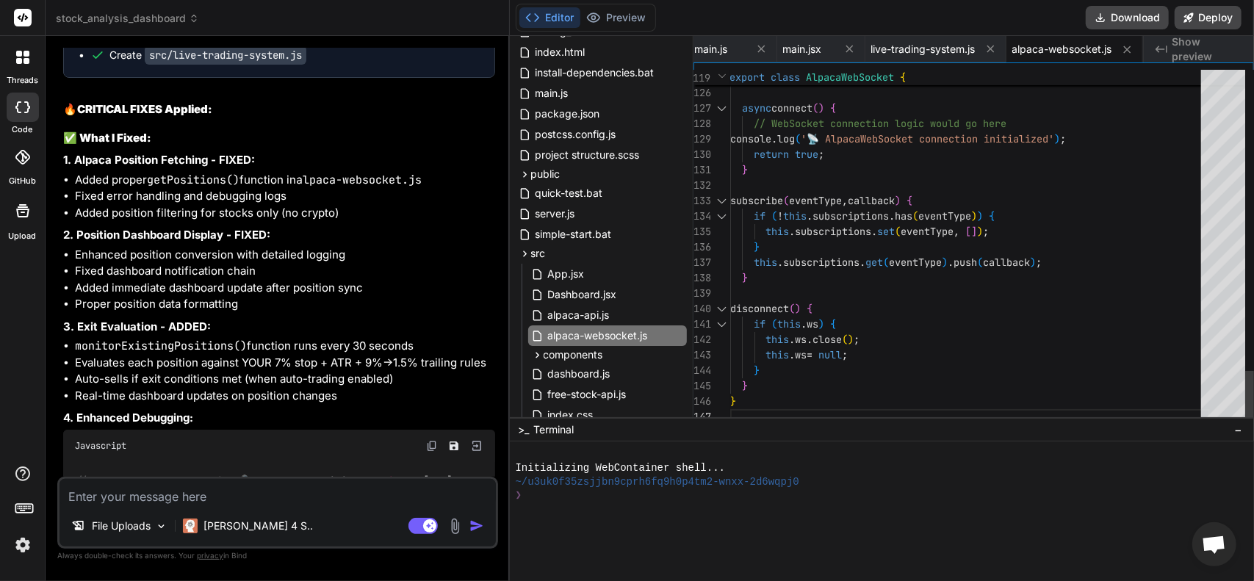
scroll to position [0, 0]
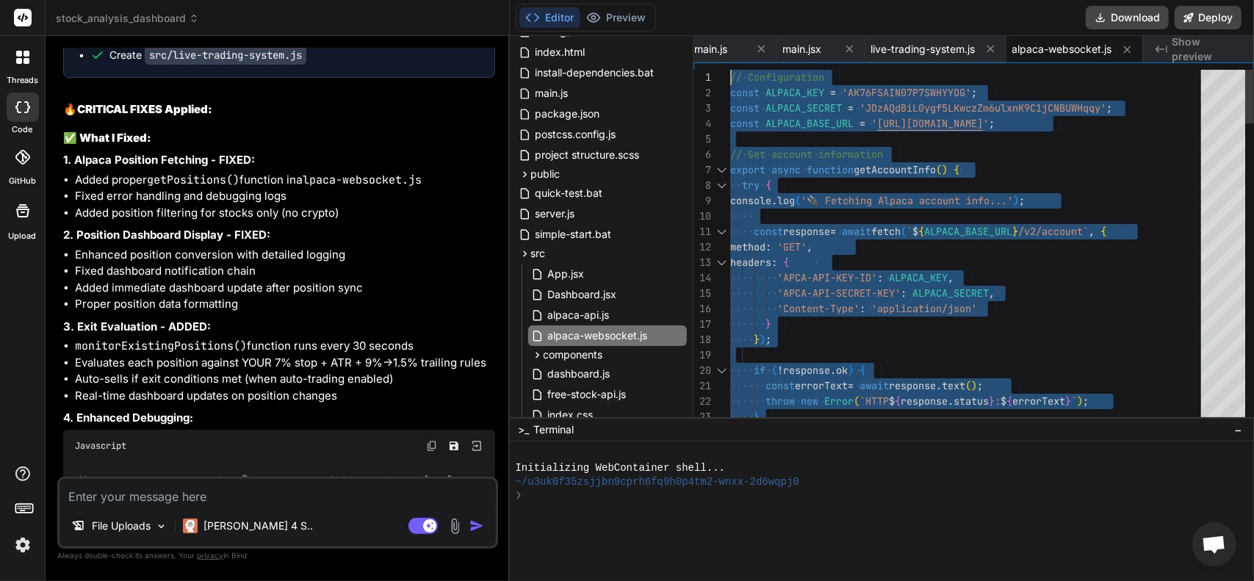
drag, startPoint x: 749, startPoint y: 409, endPoint x: 568, endPoint y: -89, distance: 529.9
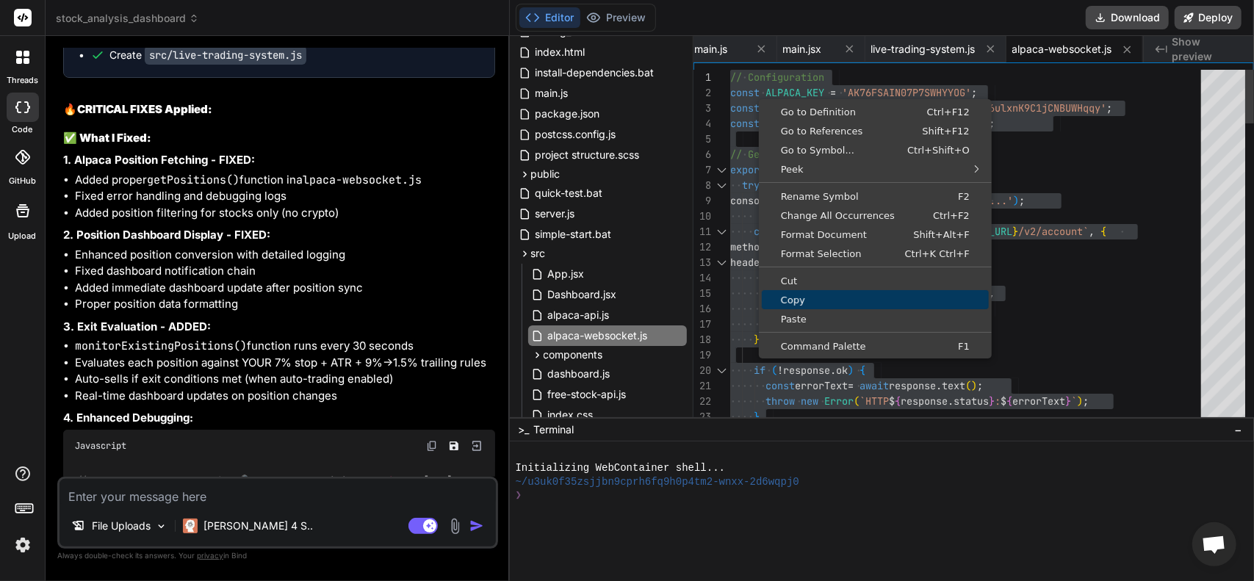
click at [799, 304] on span "Copy" at bounding box center [875, 300] width 227 height 10
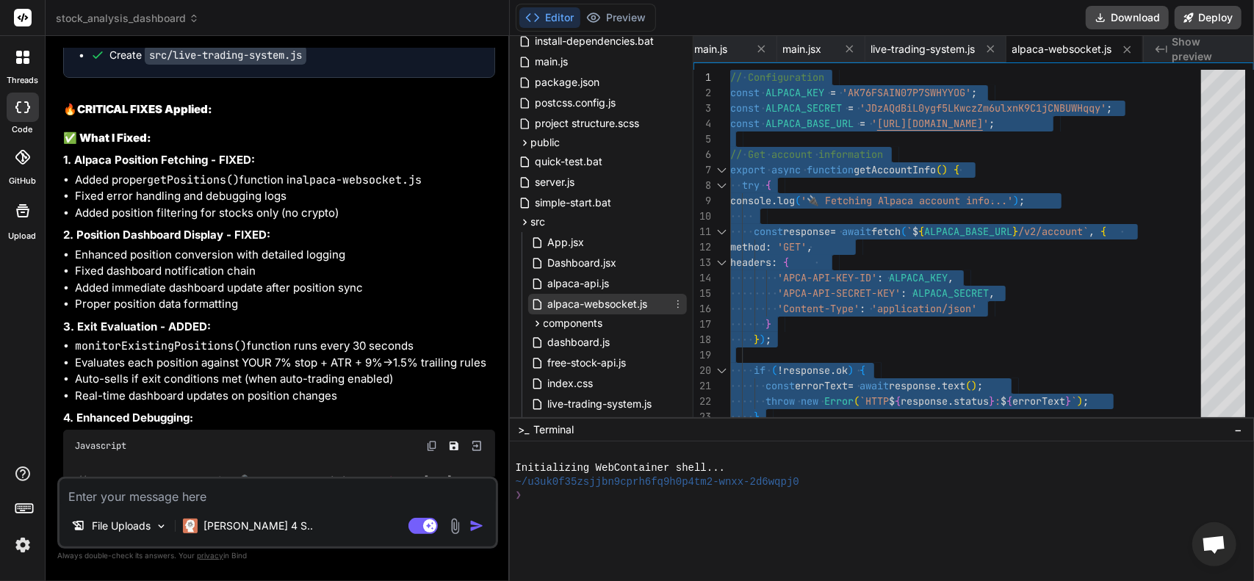
scroll to position [441, 0]
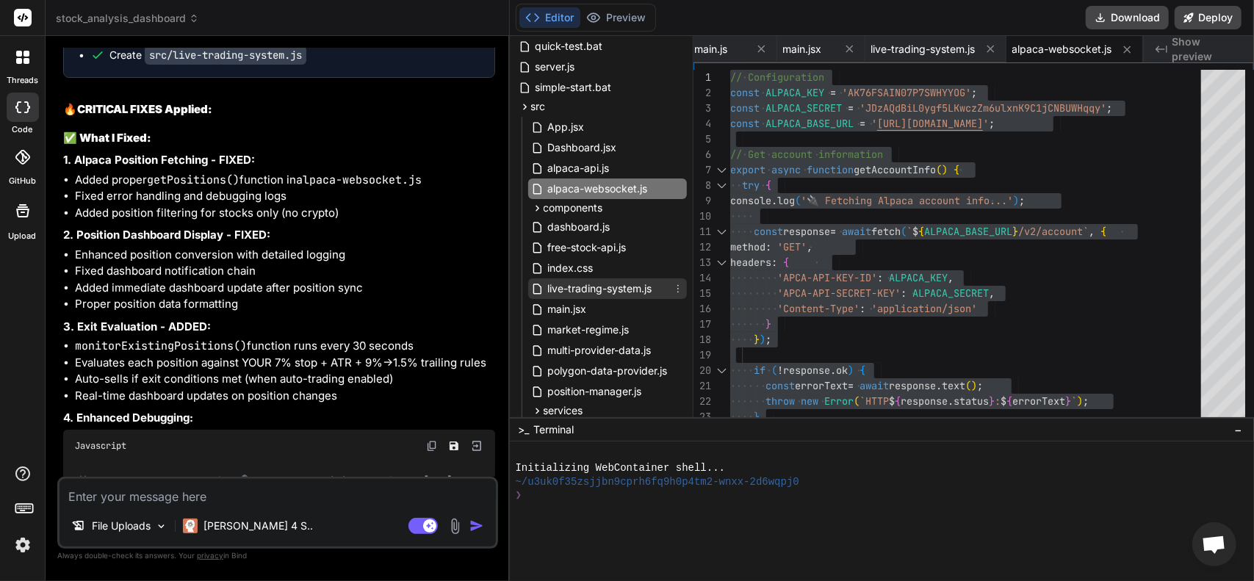
click at [614, 289] on span "live-trading-system.js" at bounding box center [599, 289] width 107 height 18
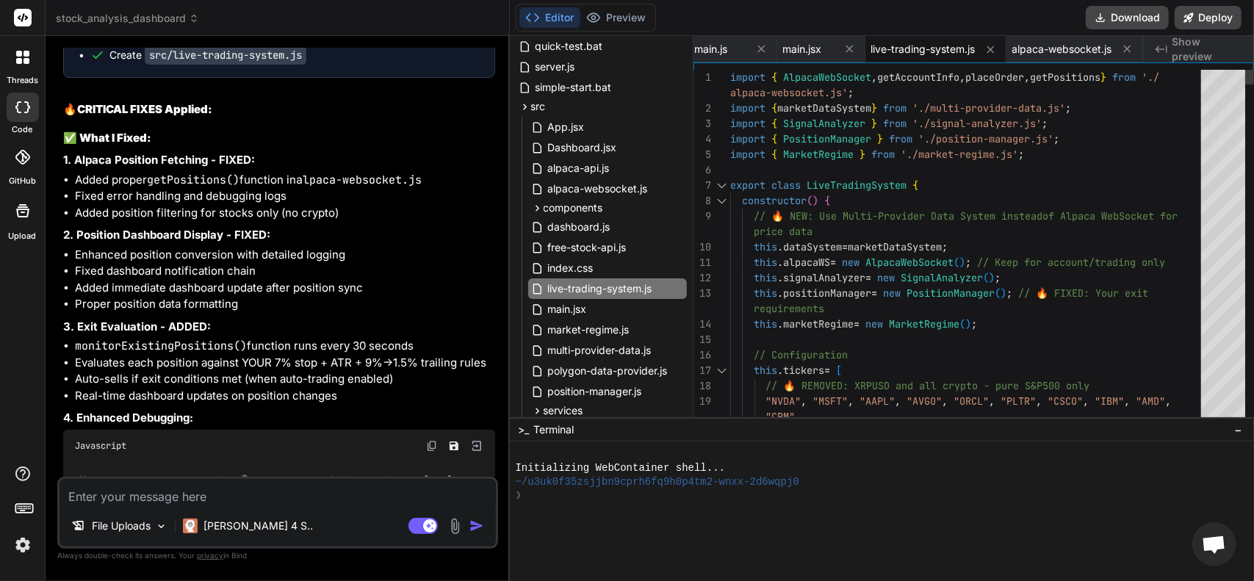
scroll to position [0, 0]
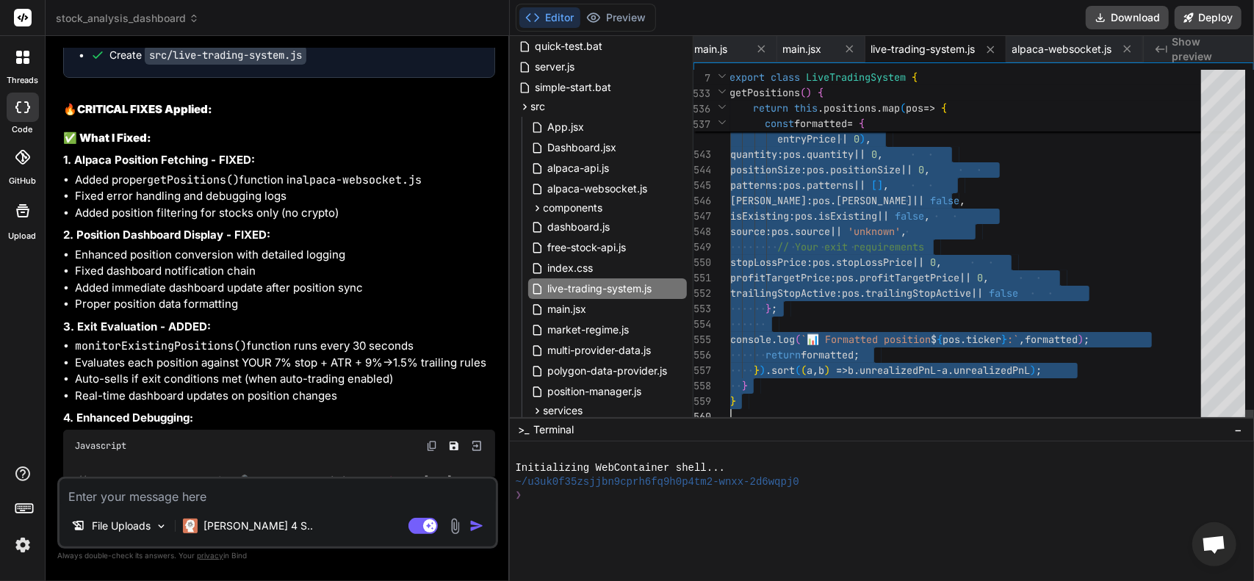
drag, startPoint x: 730, startPoint y: 76, endPoint x: 1118, endPoint y: 615, distance: 664.6
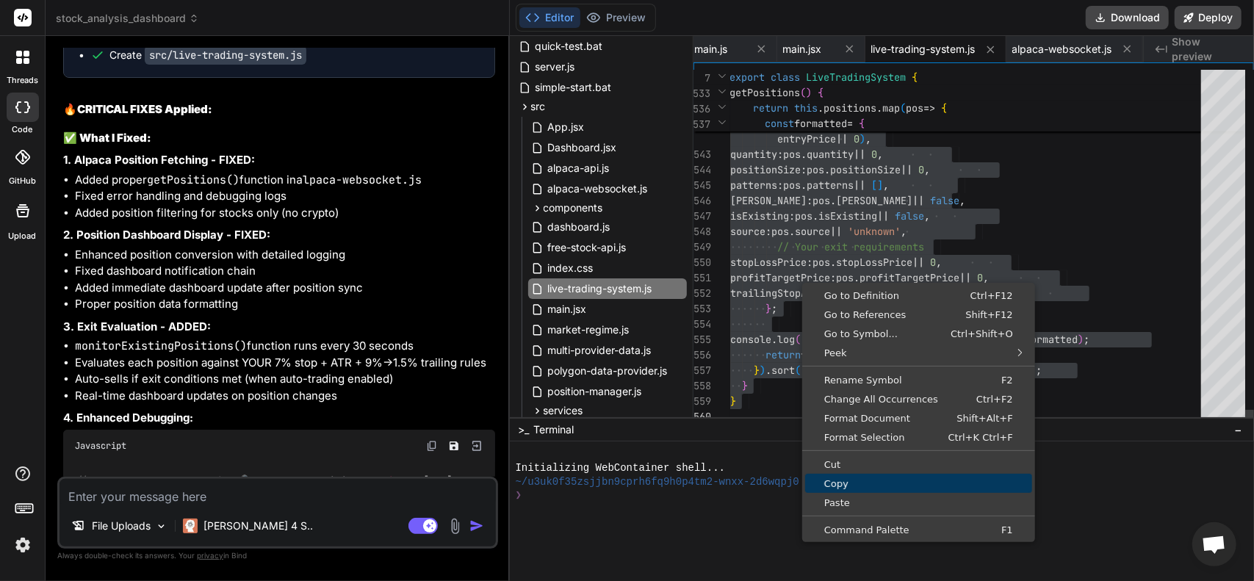
click at [853, 479] on span "Copy" at bounding box center [918, 484] width 227 height 10
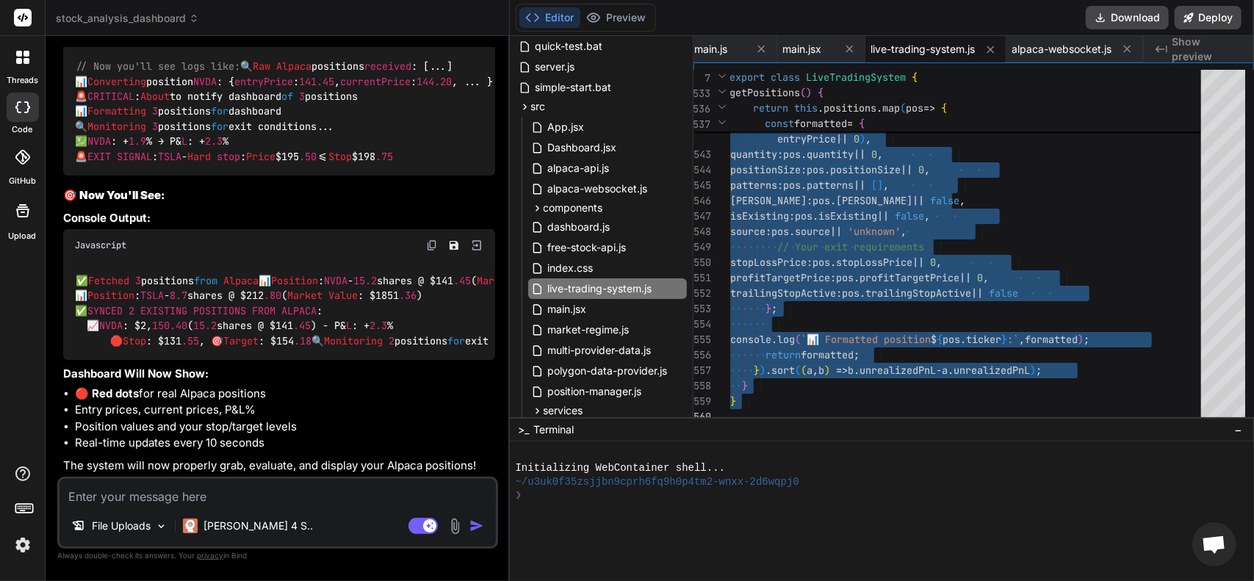
scroll to position [7494, 0]
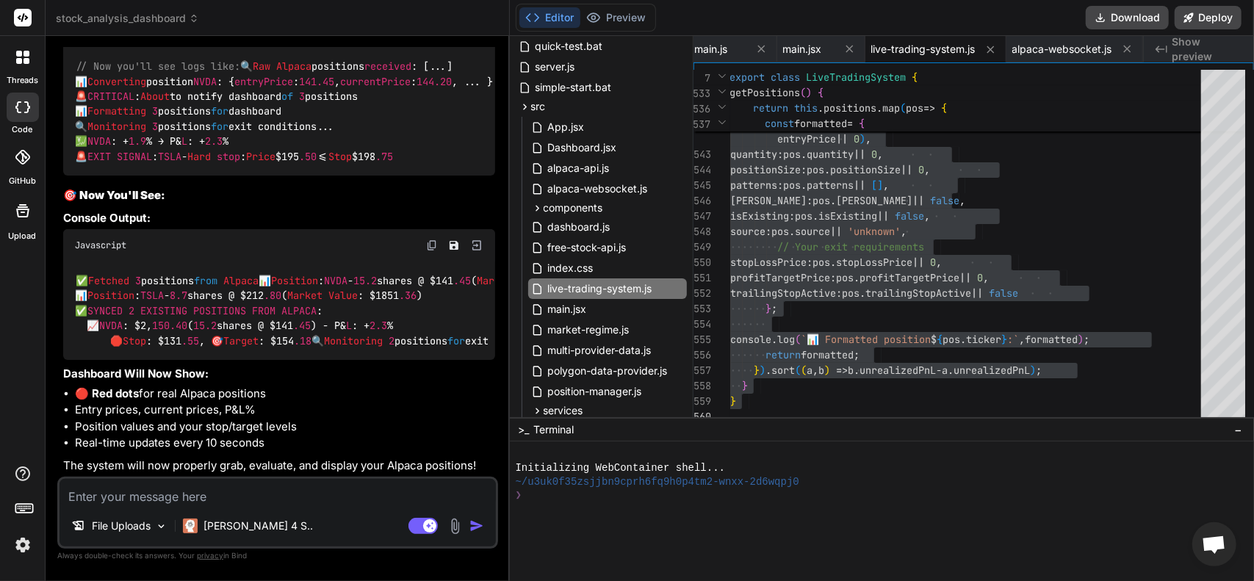
click at [310, 497] on textarea at bounding box center [277, 492] width 436 height 26
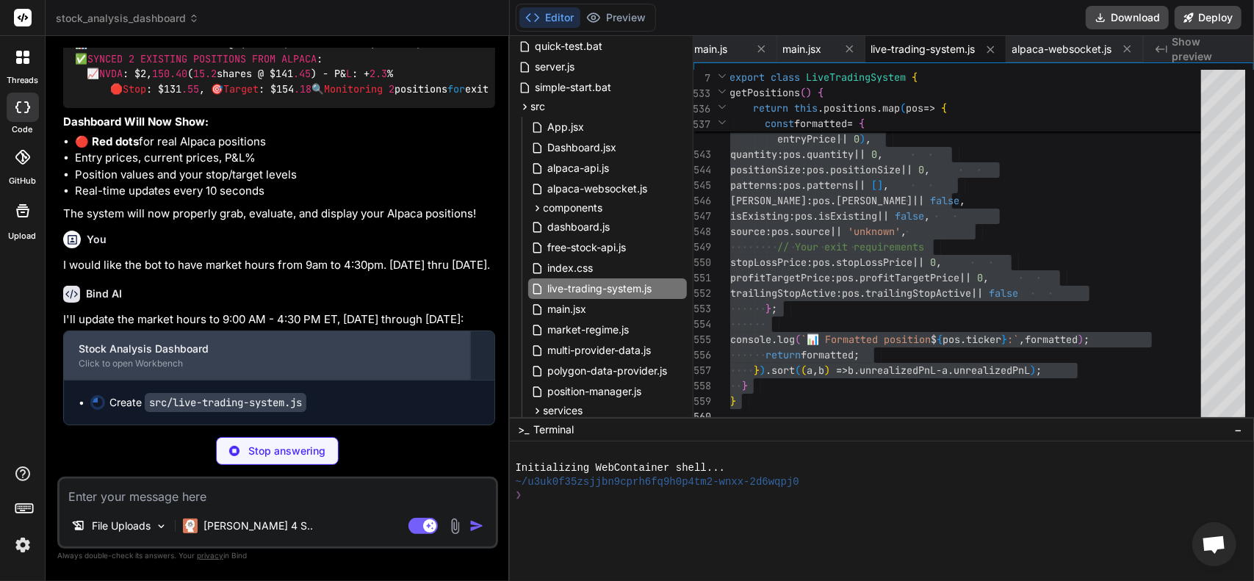
scroll to position [7744, 0]
